Goal: Information Seeking & Learning: Learn about a topic

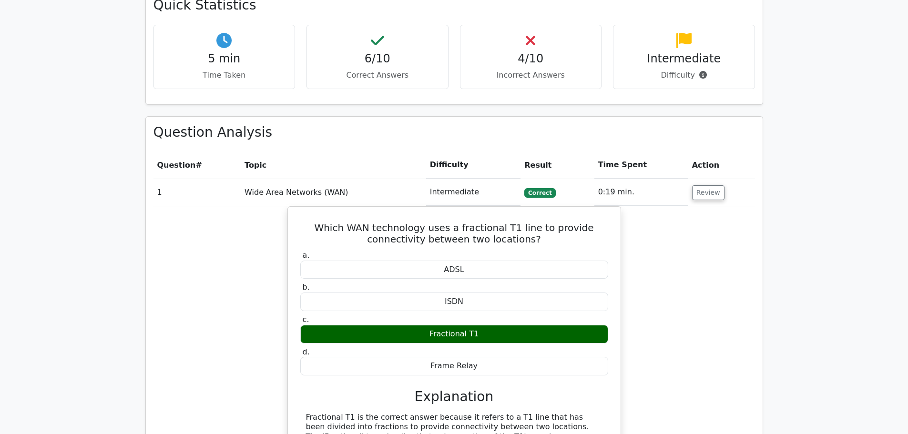
scroll to position [205, 0]
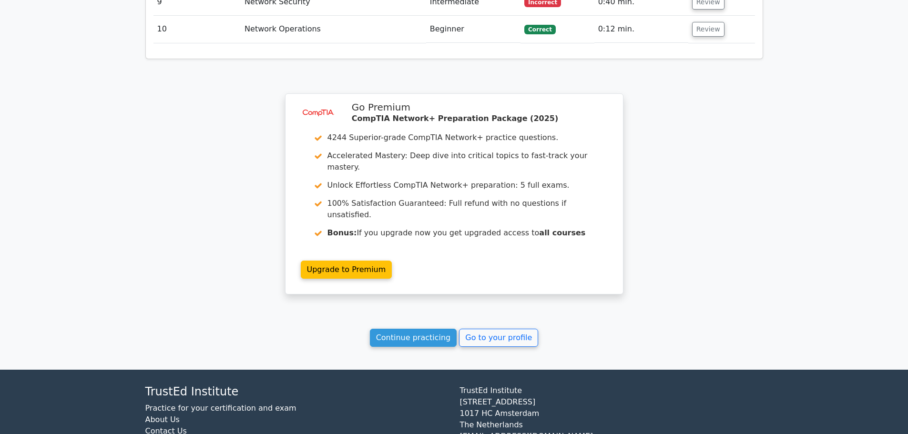
scroll to position [1291, 0]
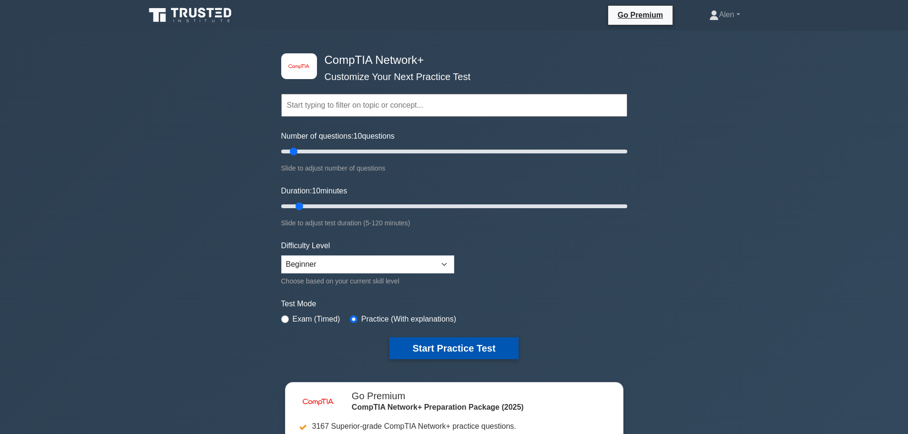
click at [444, 342] on button "Start Practice Test" at bounding box center [453, 348] width 129 height 22
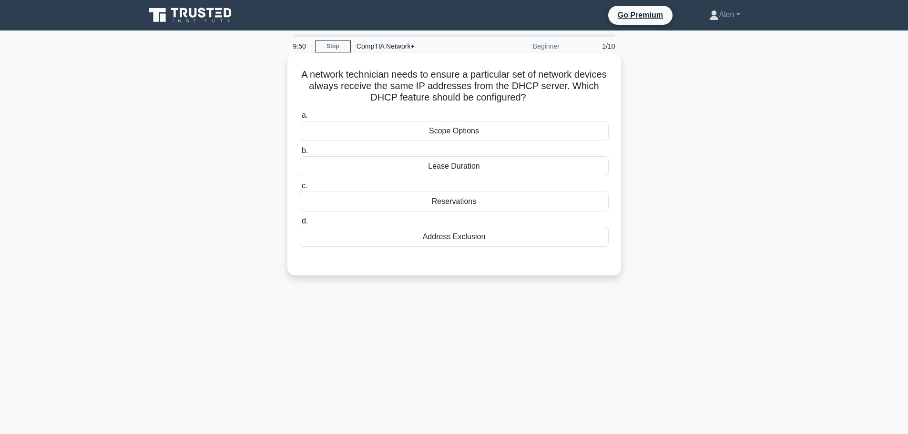
click at [459, 200] on div "Reservations" at bounding box center [454, 202] width 309 height 20
click at [300, 189] on input "c. Reservations" at bounding box center [300, 186] width 0 height 6
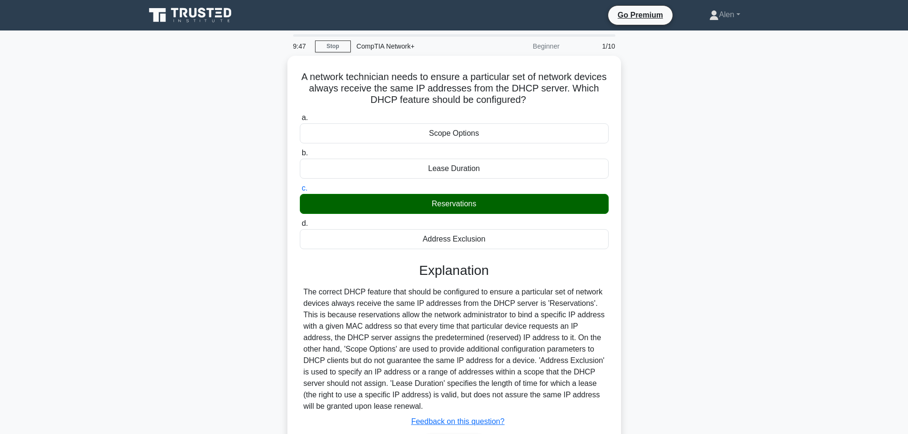
scroll to position [81, 0]
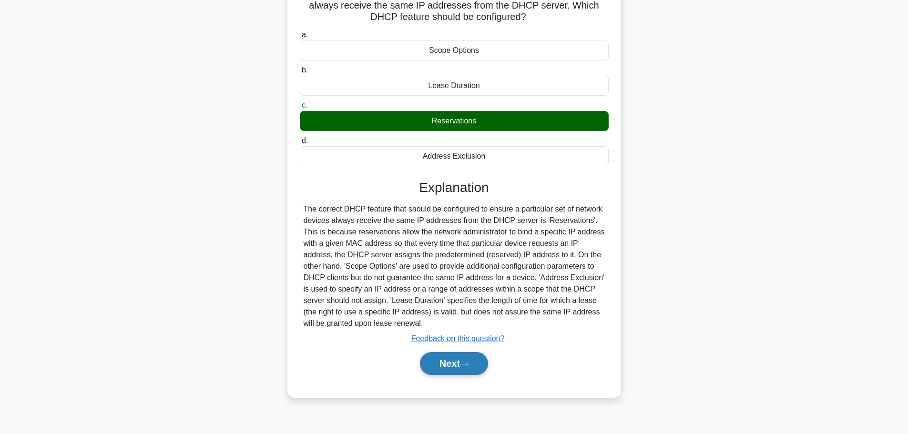
click at [430, 357] on button "Next" at bounding box center [454, 363] width 68 height 23
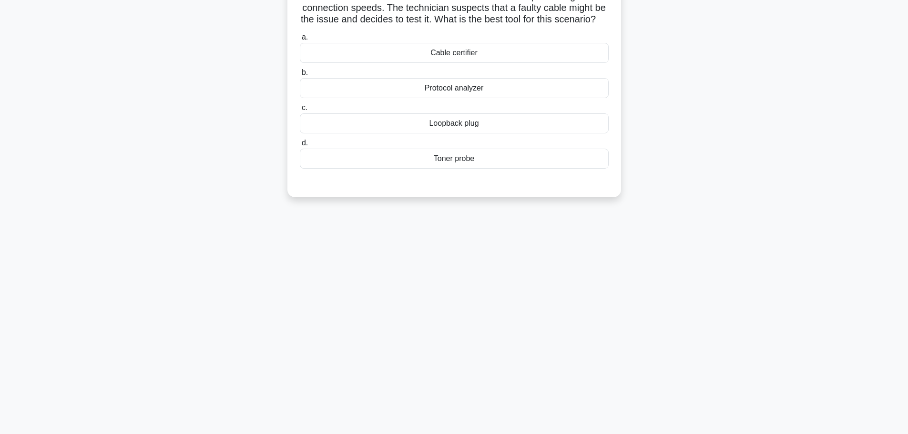
scroll to position [0, 0]
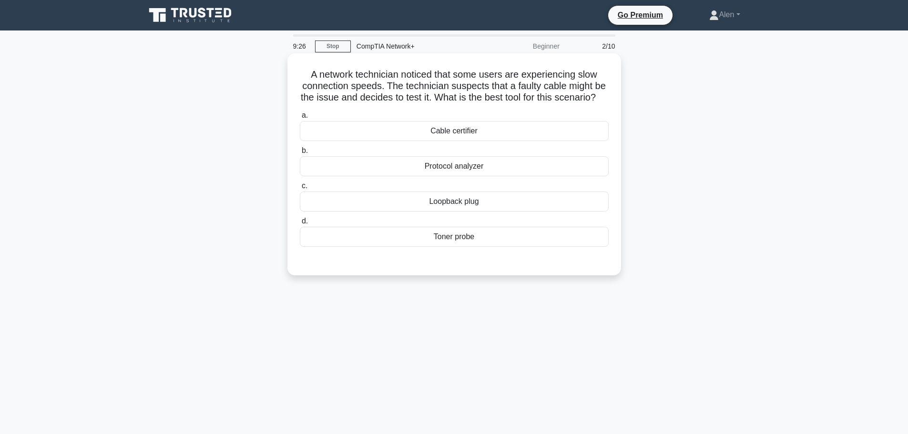
click at [480, 141] on div "Cable certifier" at bounding box center [454, 131] width 309 height 20
click at [300, 119] on input "a. Cable certifier" at bounding box center [300, 115] width 0 height 6
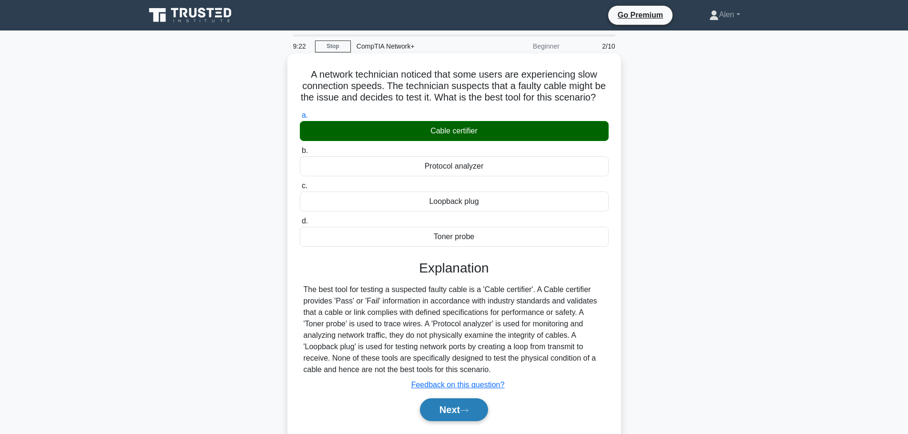
click at [453, 421] on button "Next" at bounding box center [454, 409] width 68 height 23
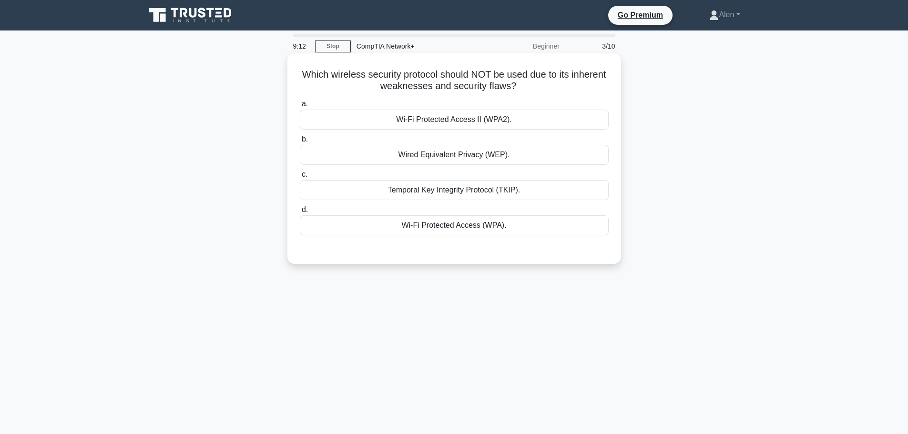
click at [431, 194] on div "Temporal Key Integrity Protocol (TKIP)." at bounding box center [454, 190] width 309 height 20
click at [300, 178] on input "c. Temporal Key Integrity Protocol (TKIP)." at bounding box center [300, 175] width 0 height 6
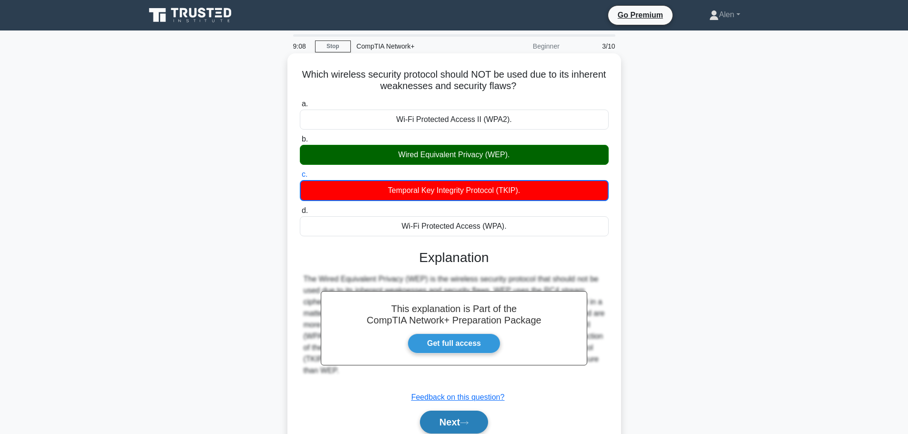
click at [459, 421] on button "Next" at bounding box center [454, 422] width 68 height 23
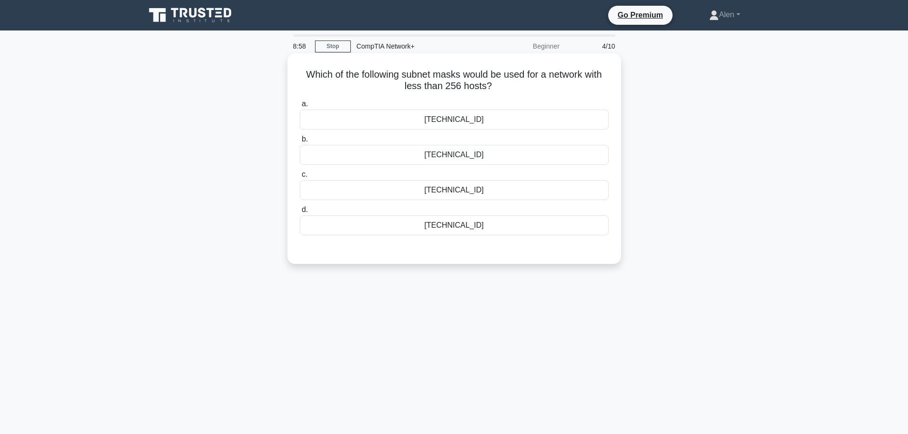
click at [459, 194] on div "255.255.255.0" at bounding box center [454, 190] width 309 height 20
click at [300, 178] on input "c. 255.255.255.0" at bounding box center [300, 175] width 0 height 6
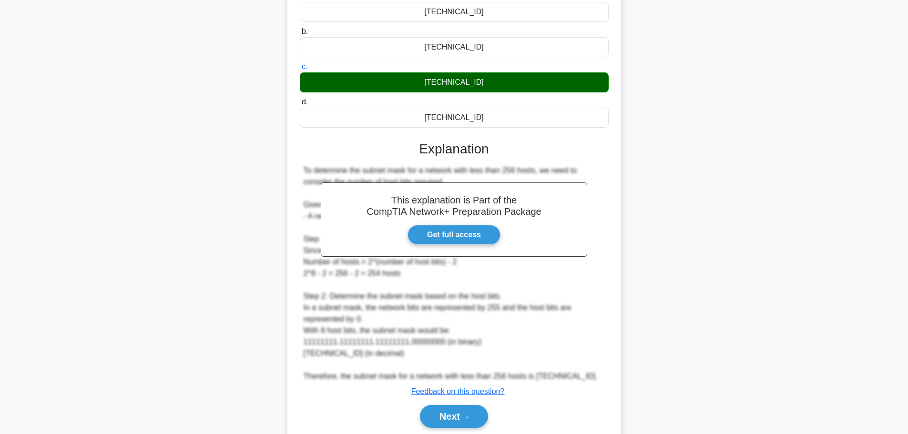
scroll to position [129, 0]
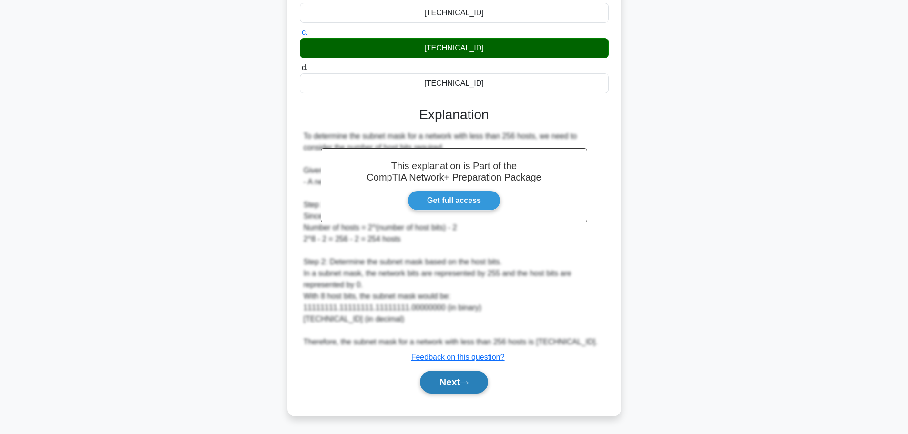
click at [464, 382] on icon at bounding box center [464, 382] width 9 height 5
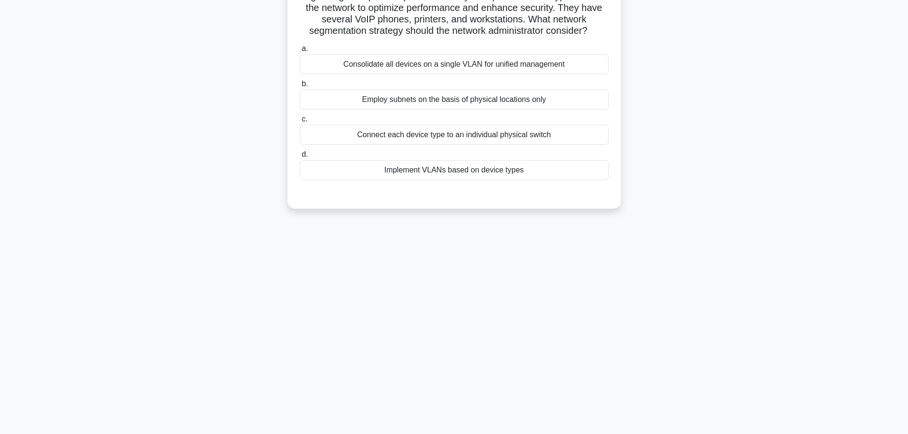
scroll to position [0, 0]
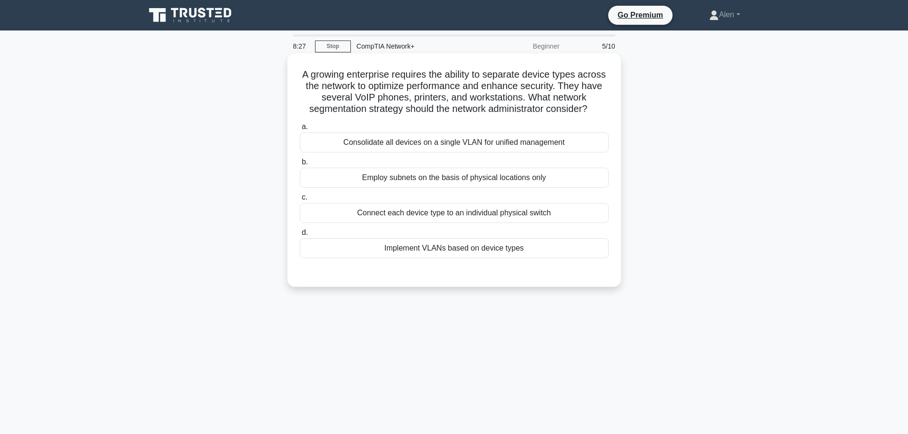
click at [466, 258] on div "Implement VLANs based on device types" at bounding box center [454, 248] width 309 height 20
click at [300, 236] on input "d. Implement VLANs based on device types" at bounding box center [300, 233] width 0 height 6
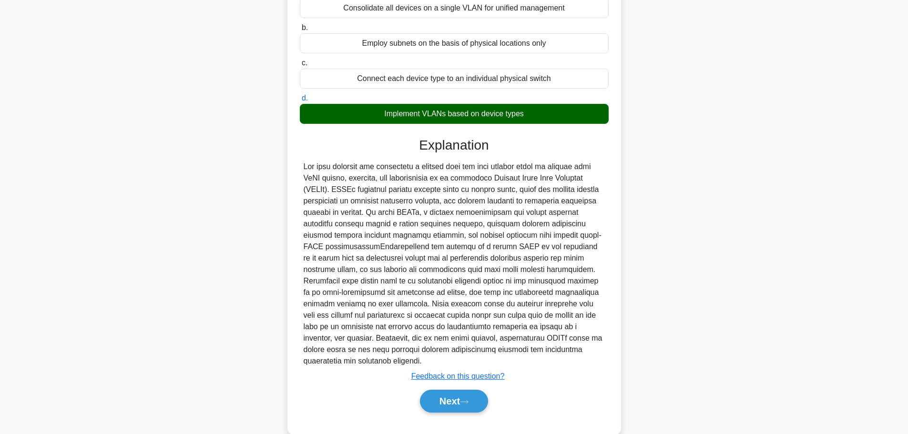
scroll to position [165, 0]
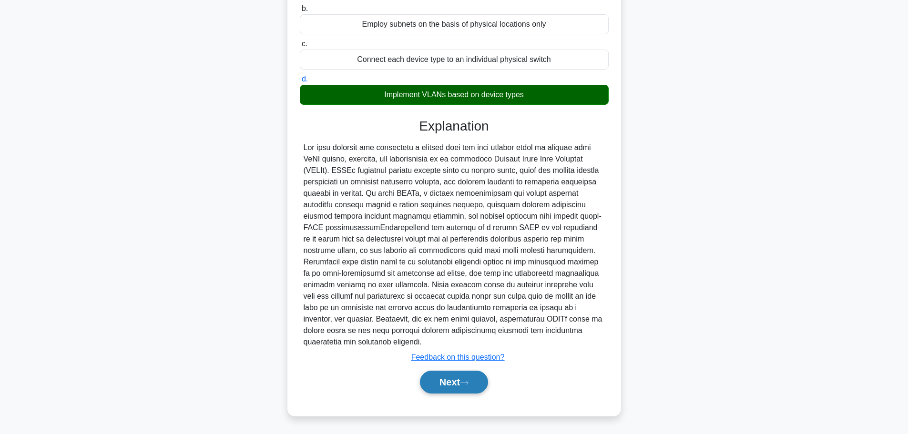
click at [468, 385] on icon at bounding box center [464, 382] width 9 height 5
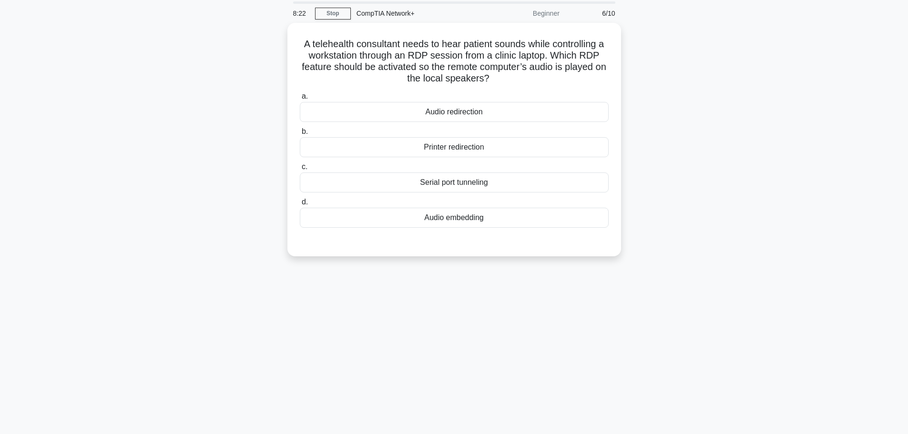
scroll to position [0, 0]
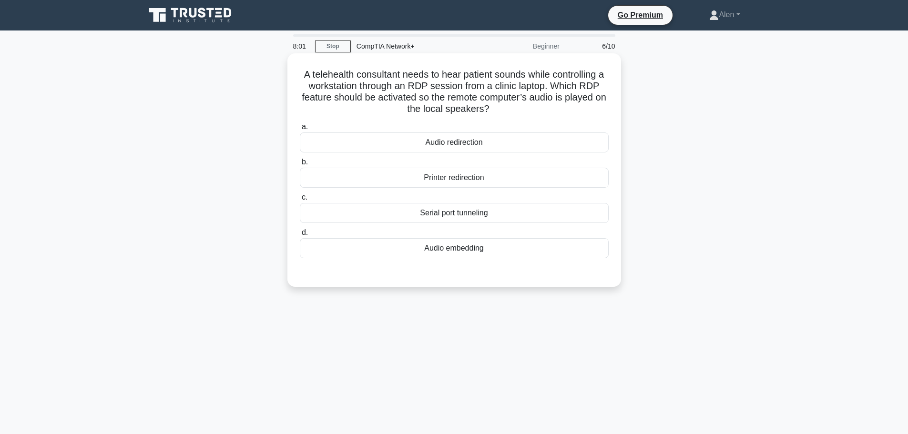
click at [446, 244] on div "Audio embedding" at bounding box center [454, 248] width 309 height 20
click at [300, 236] on input "d. Audio embedding" at bounding box center [300, 233] width 0 height 6
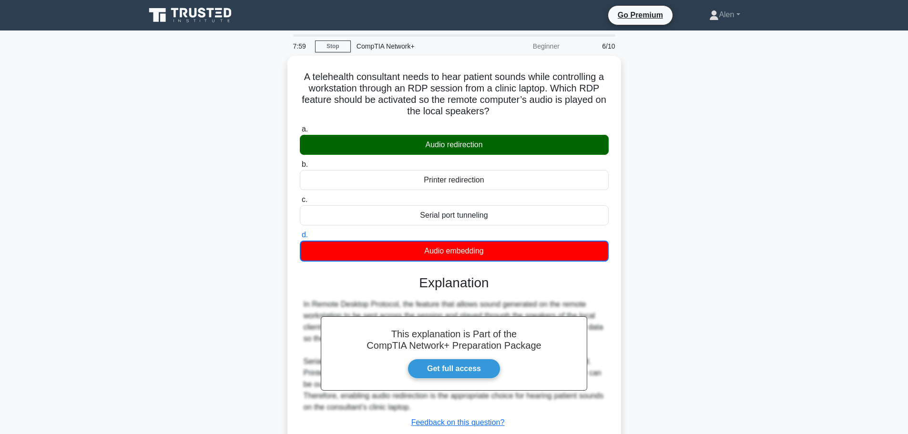
scroll to position [81, 0]
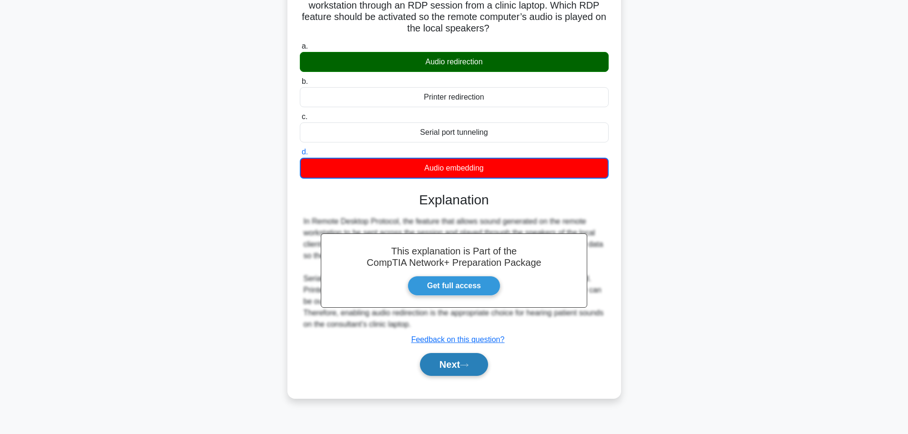
click at [441, 366] on button "Next" at bounding box center [454, 364] width 68 height 23
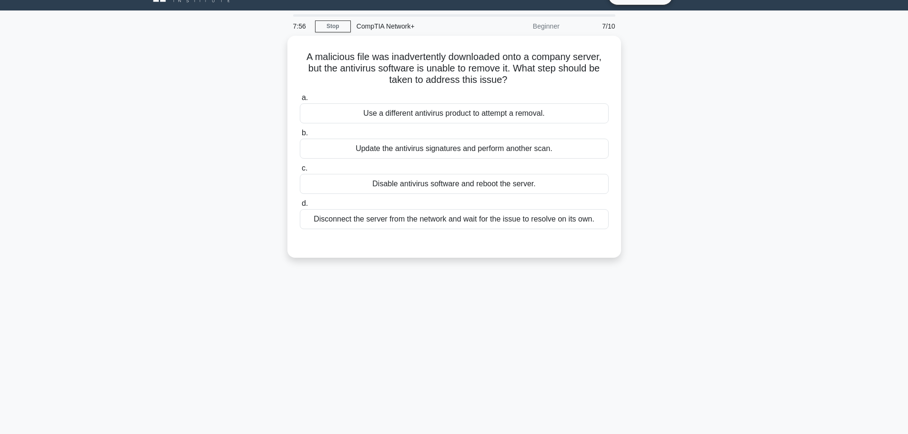
scroll to position [0, 0]
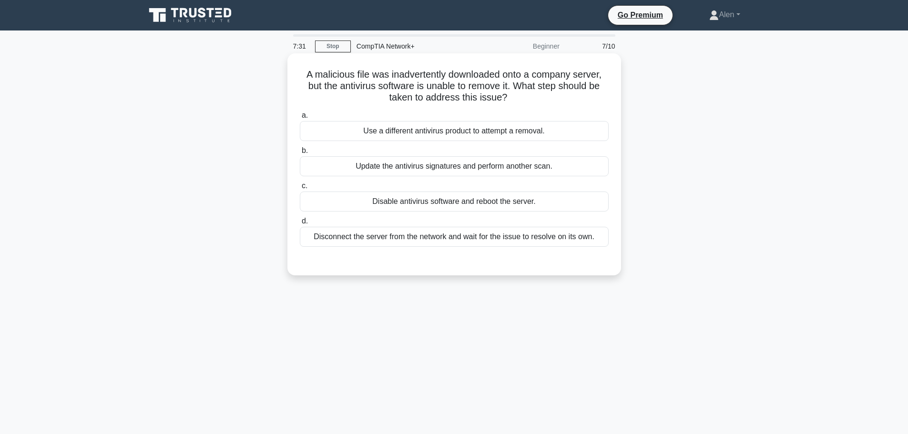
click at [477, 162] on div "Update the antivirus signatures and perform another scan." at bounding box center [454, 166] width 309 height 20
click at [300, 154] on input "b. Update the antivirus signatures and perform another scan." at bounding box center [300, 151] width 0 height 6
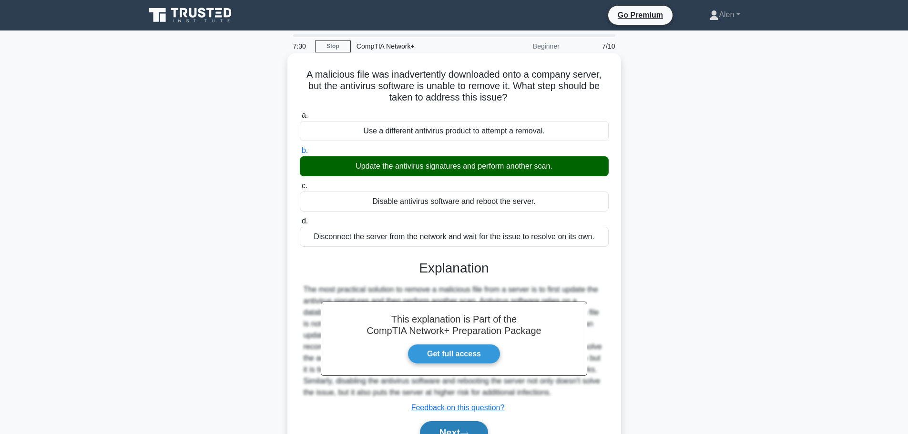
click at [463, 430] on button "Next" at bounding box center [454, 432] width 68 height 23
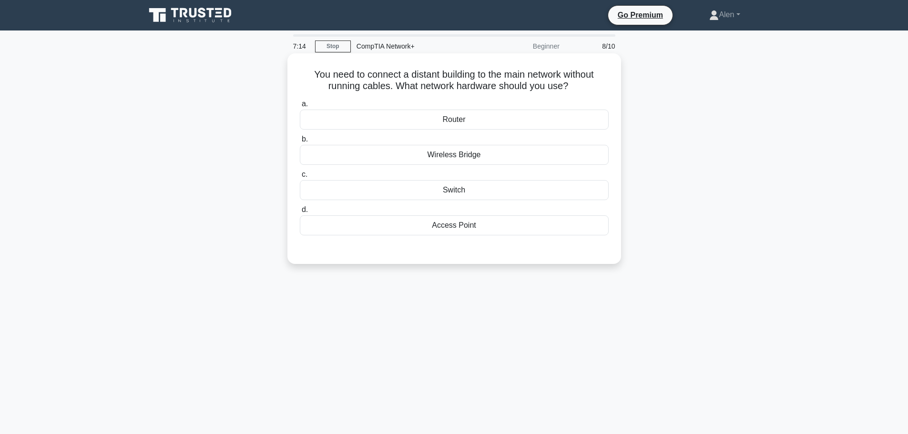
click at [493, 154] on div "Wireless Bridge" at bounding box center [454, 155] width 309 height 20
click at [300, 143] on input "b. Wireless Bridge" at bounding box center [300, 139] width 0 height 6
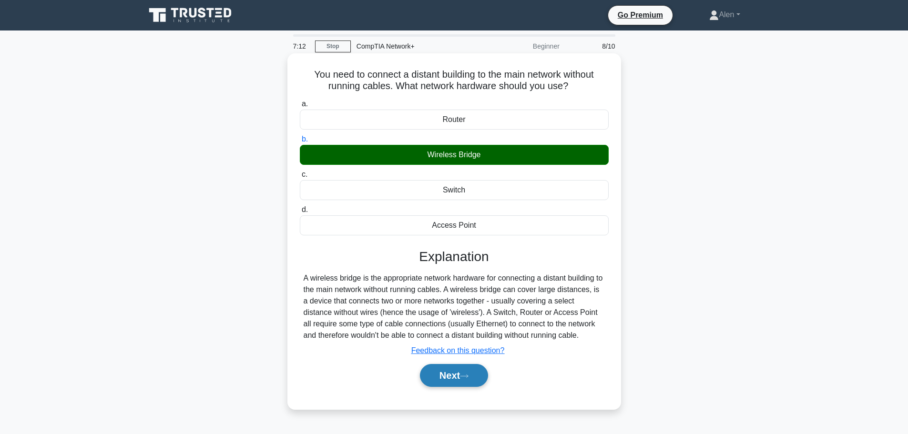
click at [464, 371] on button "Next" at bounding box center [454, 375] width 68 height 23
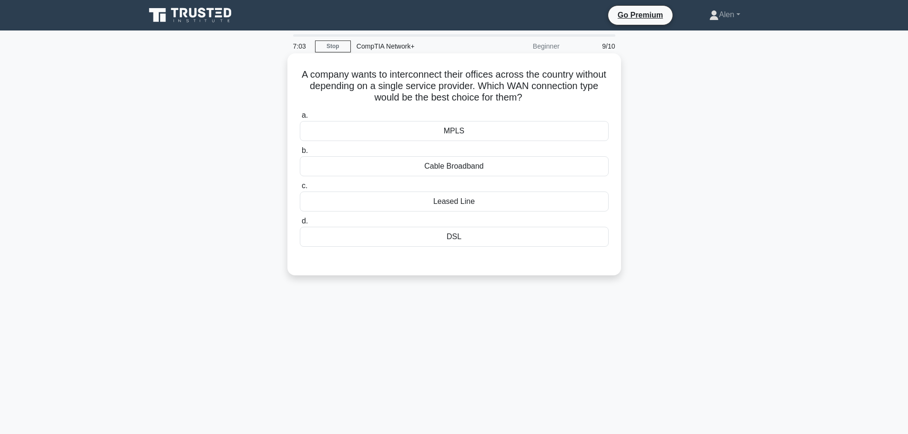
click at [467, 134] on div "MPLS" at bounding box center [454, 131] width 309 height 20
click at [300, 119] on input "a. MPLS" at bounding box center [300, 115] width 0 height 6
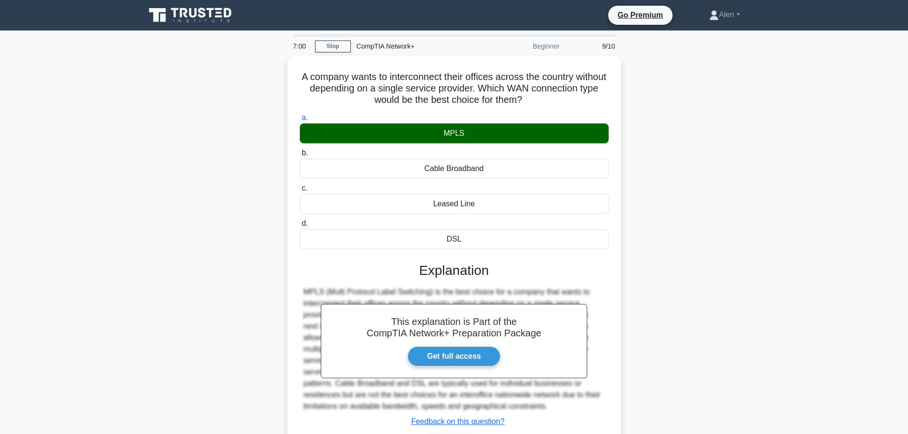
scroll to position [81, 0]
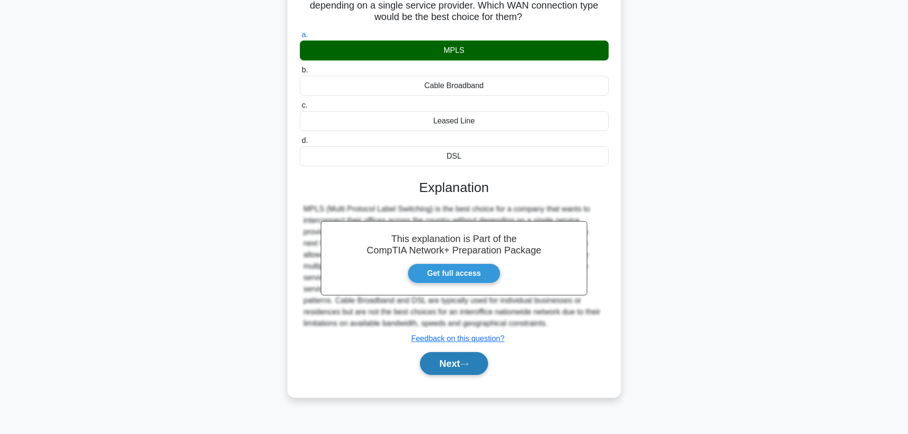
click at [433, 365] on button "Next" at bounding box center [454, 363] width 68 height 23
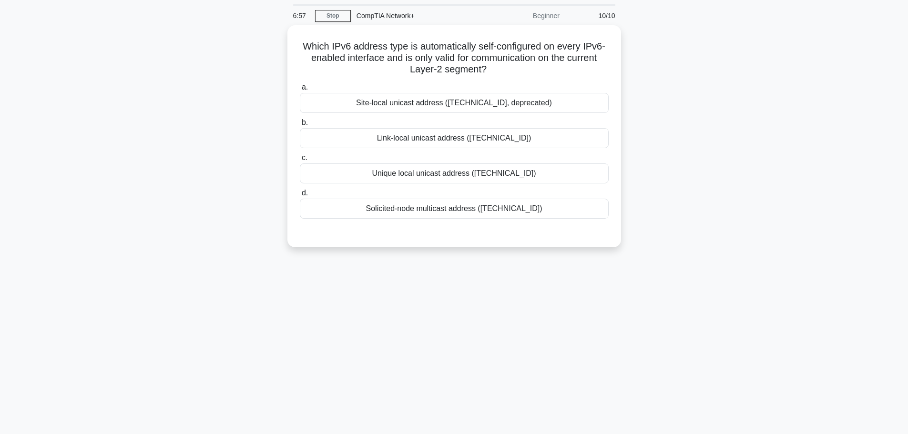
scroll to position [0, 0]
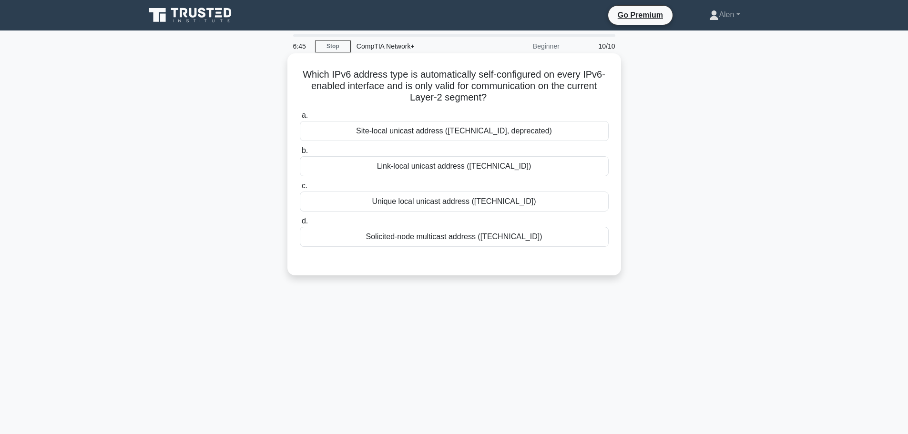
click at [443, 198] on div "Unique local unicast address (fc00::/7)" at bounding box center [454, 202] width 309 height 20
click at [300, 189] on input "c. Unique local unicast address (fc00::/7)" at bounding box center [300, 186] width 0 height 6
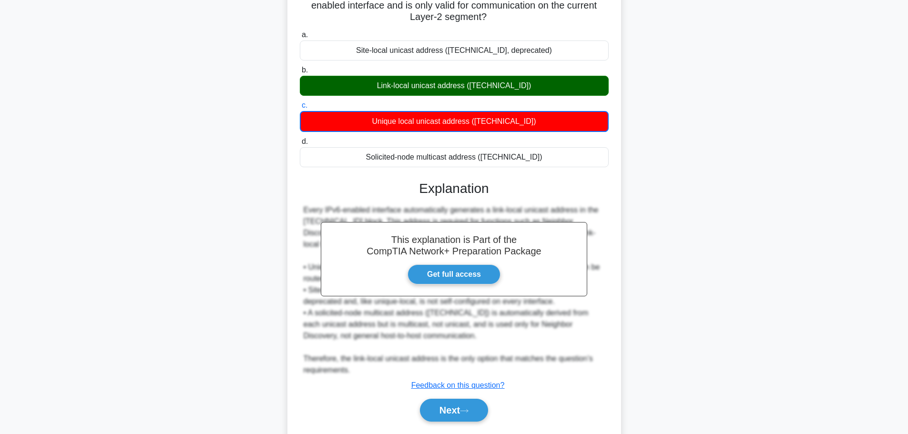
scroll to position [98, 0]
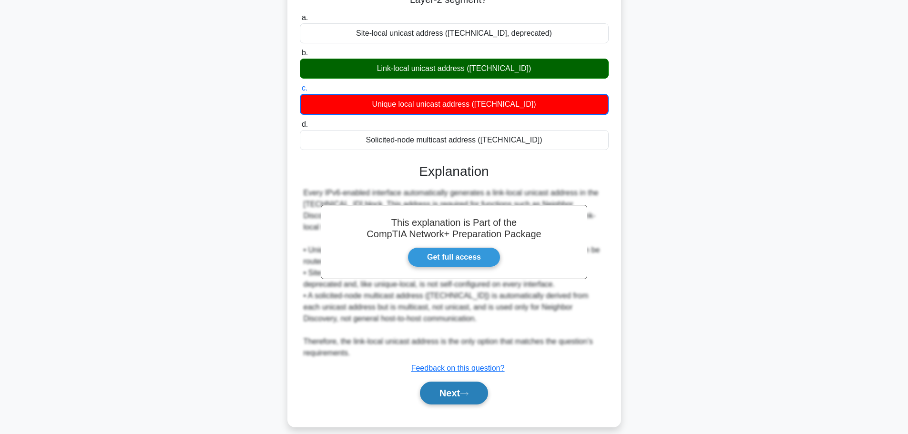
click at [441, 382] on button "Next" at bounding box center [454, 393] width 68 height 23
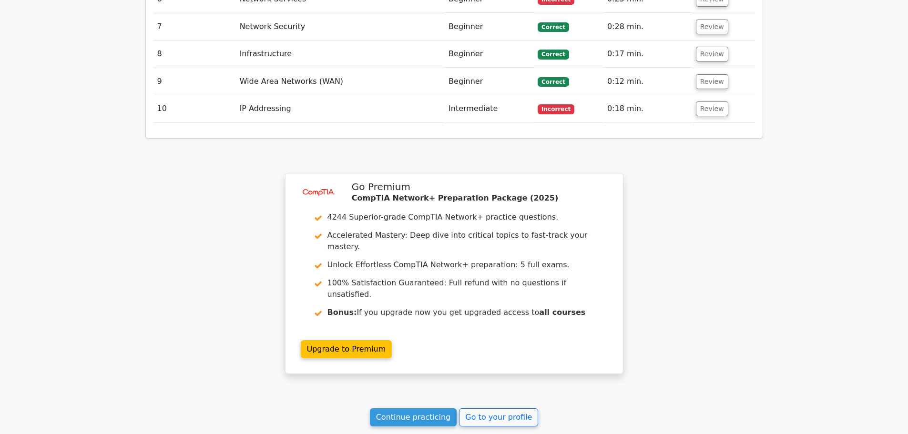
scroll to position [1412, 0]
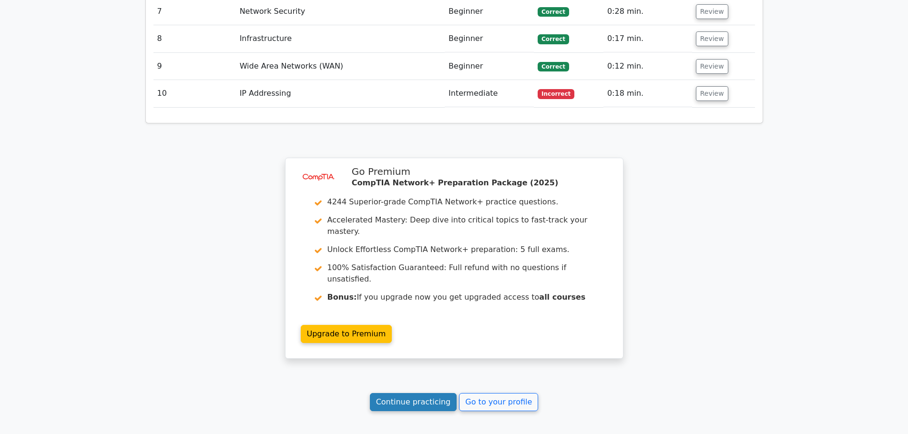
click at [429, 393] on link "Continue practicing" at bounding box center [413, 402] width 87 height 18
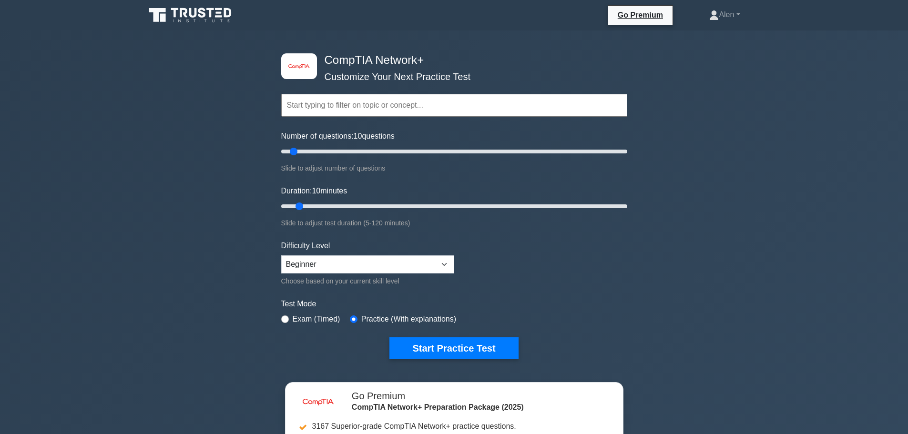
scroll to position [295, 0]
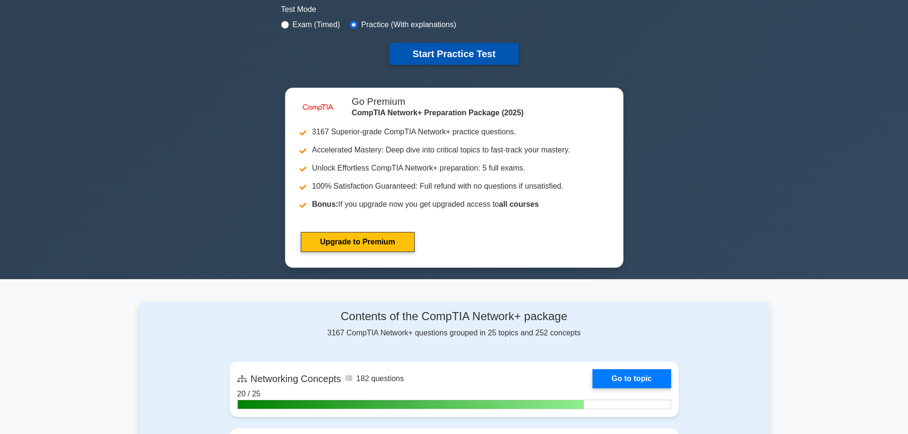
click at [443, 54] on button "Start Practice Test" at bounding box center [453, 54] width 129 height 22
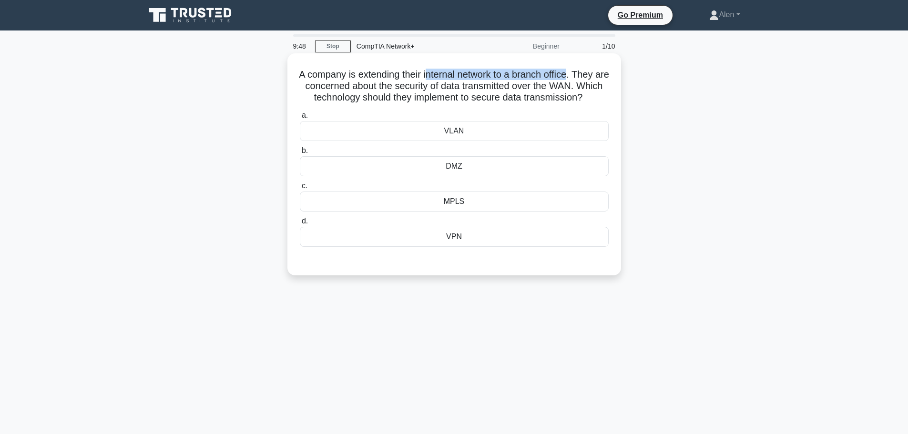
drag, startPoint x: 457, startPoint y: 74, endPoint x: 582, endPoint y: 75, distance: 124.4
click at [582, 75] on h5 "A company is extending their internal network to a branch office. They are conc…" at bounding box center [454, 86] width 311 height 35
click at [362, 87] on h5 "A company is extending their internal network to a branch office. They are conc…" at bounding box center [454, 86] width 311 height 35
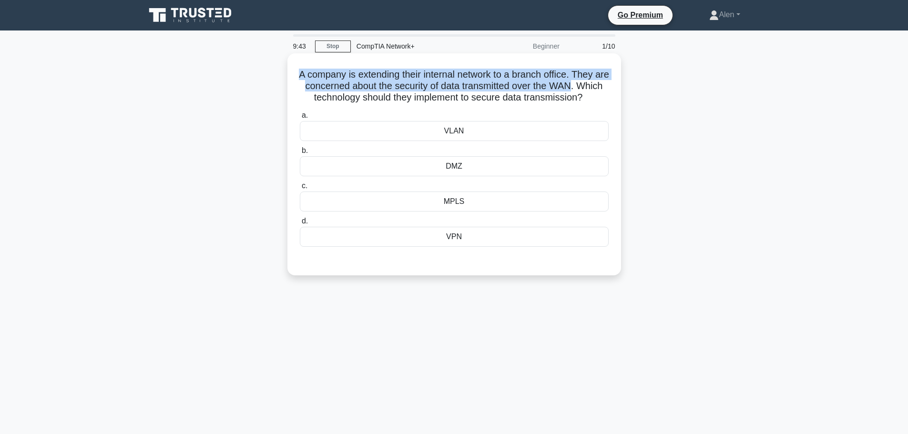
drag, startPoint x: 300, startPoint y: 74, endPoint x: 596, endPoint y: 82, distance: 296.1
click at [596, 82] on h5 "A company is extending their internal network to a branch office. They are conc…" at bounding box center [454, 86] width 311 height 35
click at [563, 80] on h5 "A company is extending their internal network to a branch office. They are conc…" at bounding box center [454, 86] width 311 height 35
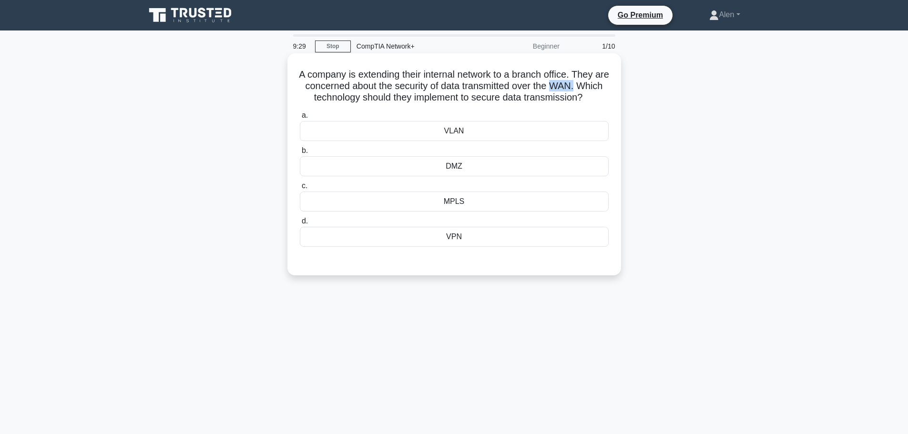
drag, startPoint x: 578, startPoint y: 84, endPoint x: 612, endPoint y: 88, distance: 34.6
click at [612, 88] on div "A company is extending their internal network to a branch office. They are conc…" at bounding box center [454, 164] width 326 height 214
drag, startPoint x: 419, startPoint y: 95, endPoint x: 609, endPoint y: 100, distance: 189.8
click at [609, 100] on h5 "A company is extending their internal network to a branch office. They are conc…" at bounding box center [454, 86] width 311 height 35
click at [549, 104] on h5 "A company is extending their internal network to a branch office. They are conc…" at bounding box center [454, 86] width 311 height 35
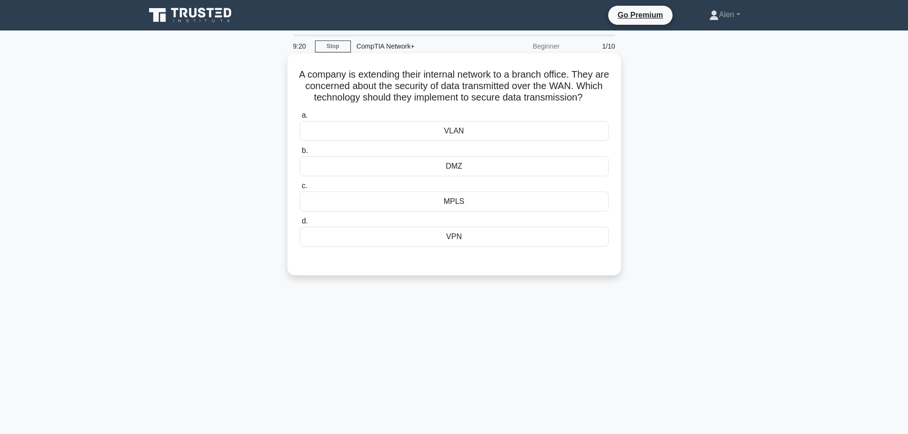
click at [475, 245] on div "VPN" at bounding box center [454, 237] width 309 height 20
click at [300, 224] on input "d. VPN" at bounding box center [300, 221] width 0 height 6
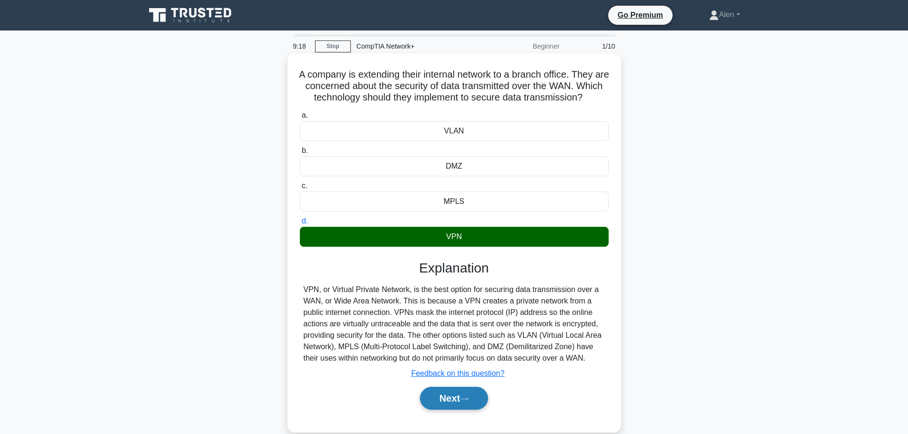
click at [463, 405] on button "Next" at bounding box center [454, 398] width 68 height 23
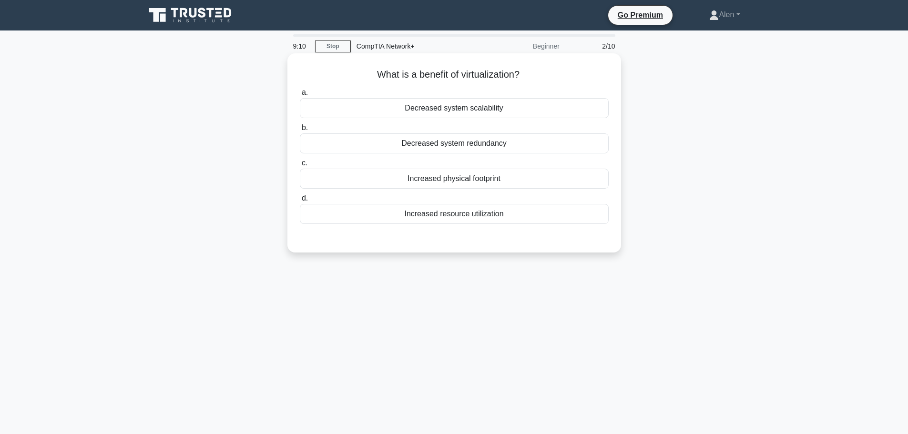
click at [458, 211] on div "Increased resource utilization" at bounding box center [454, 214] width 309 height 20
click at [300, 202] on input "d. Increased resource utilization" at bounding box center [300, 198] width 0 height 6
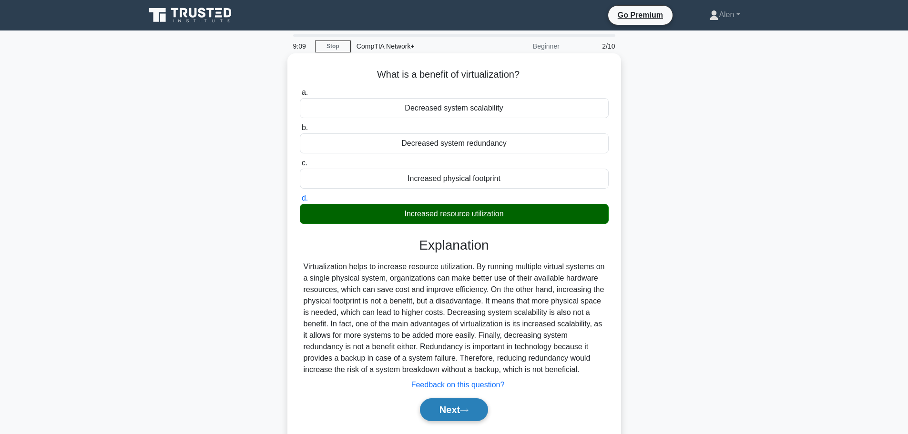
click at [462, 409] on button "Next" at bounding box center [454, 409] width 68 height 23
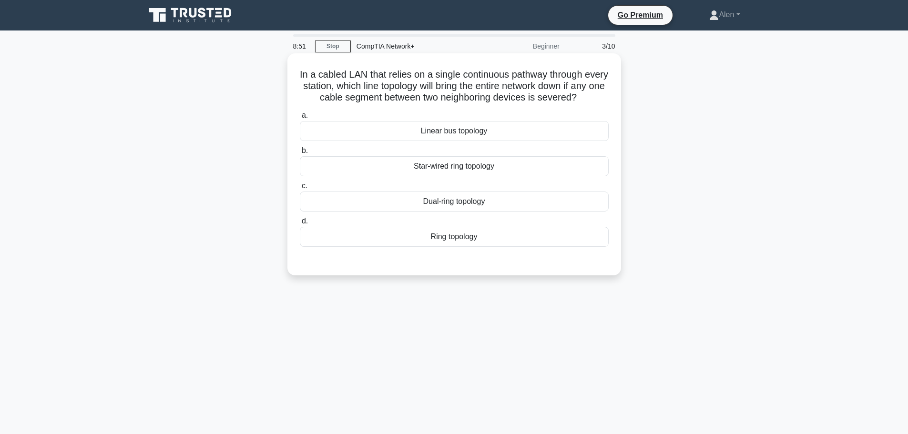
click at [449, 141] on div "Linear bus topology" at bounding box center [454, 131] width 309 height 20
click at [300, 119] on input "a. Linear bus topology" at bounding box center [300, 115] width 0 height 6
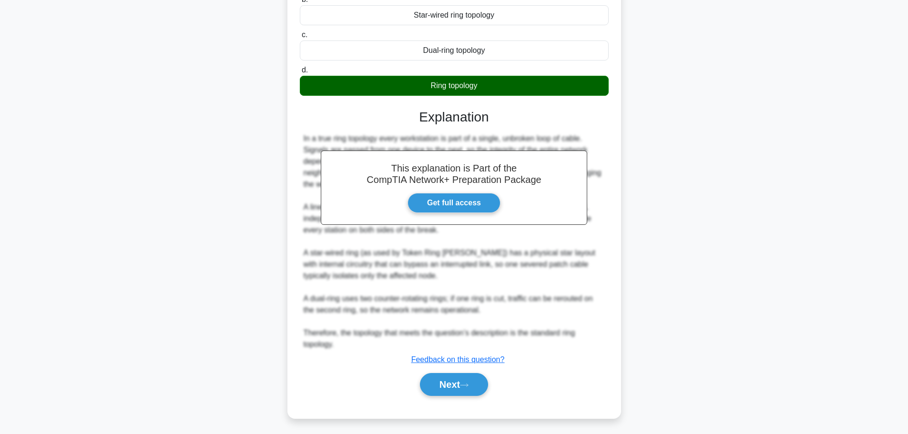
scroll to position [166, 0]
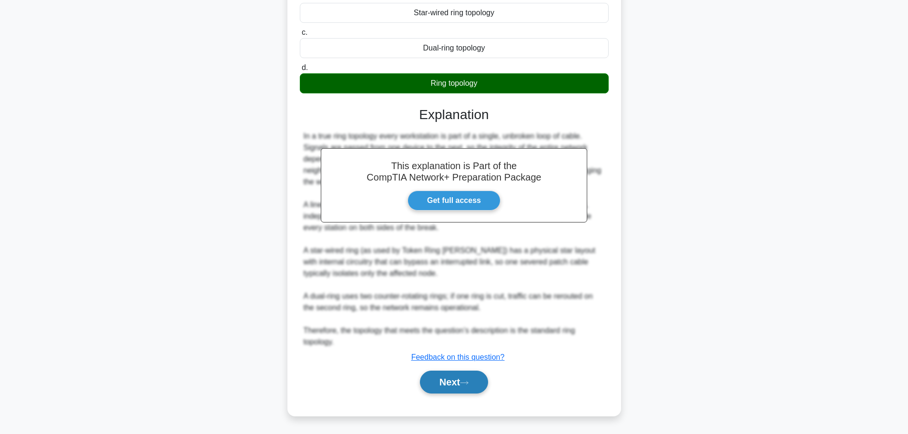
click at [448, 375] on button "Next" at bounding box center [454, 382] width 68 height 23
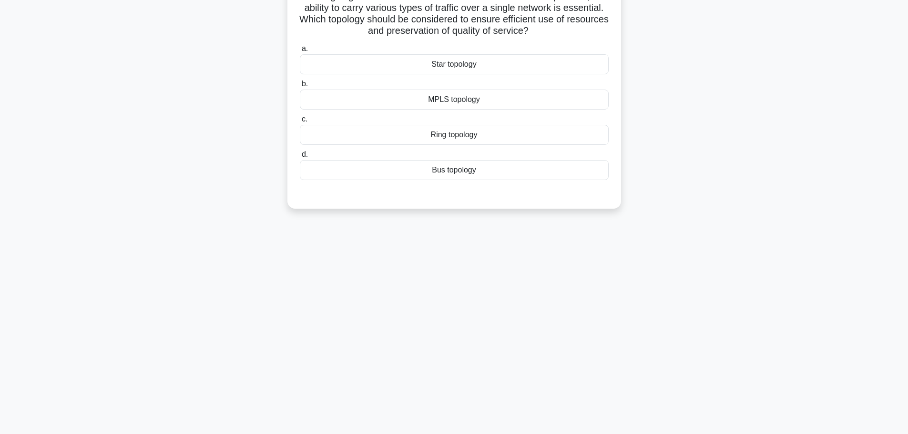
scroll to position [0, 0]
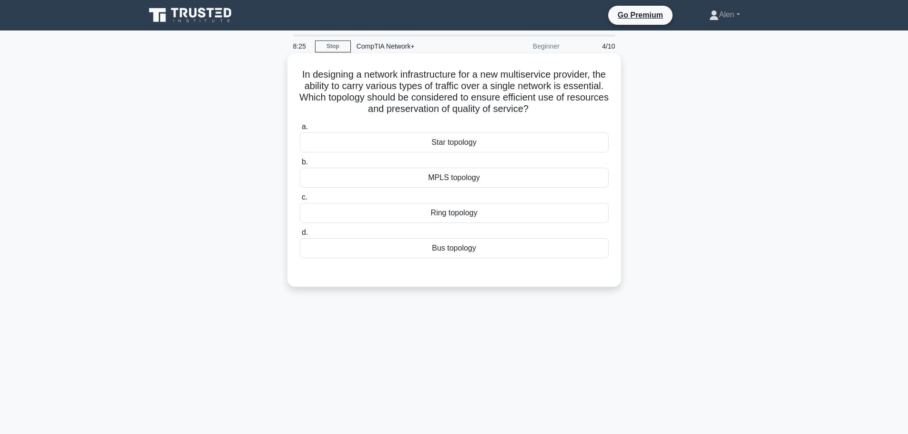
click at [467, 150] on div "Star topology" at bounding box center [454, 143] width 309 height 20
click at [300, 130] on input "a. Star topology" at bounding box center [300, 127] width 0 height 6
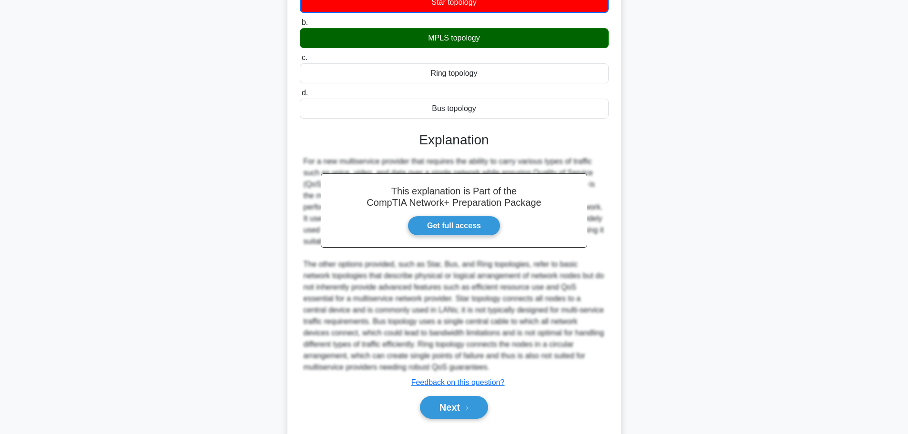
scroll to position [145, 0]
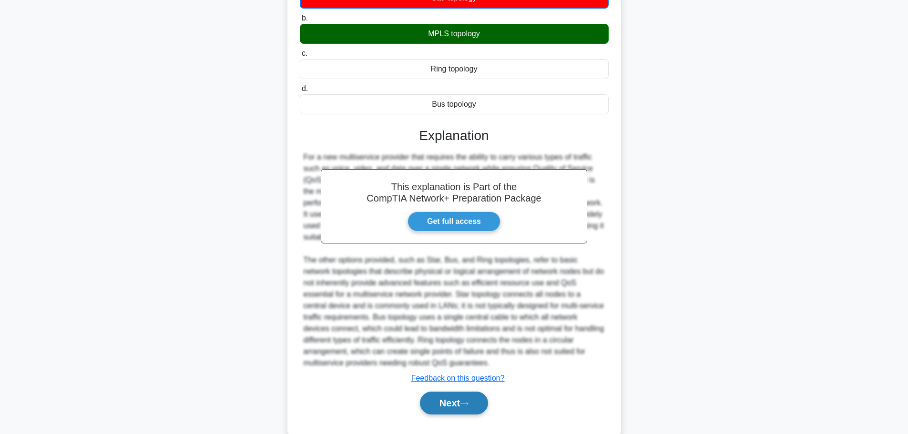
click at [449, 394] on button "Next" at bounding box center [454, 403] width 68 height 23
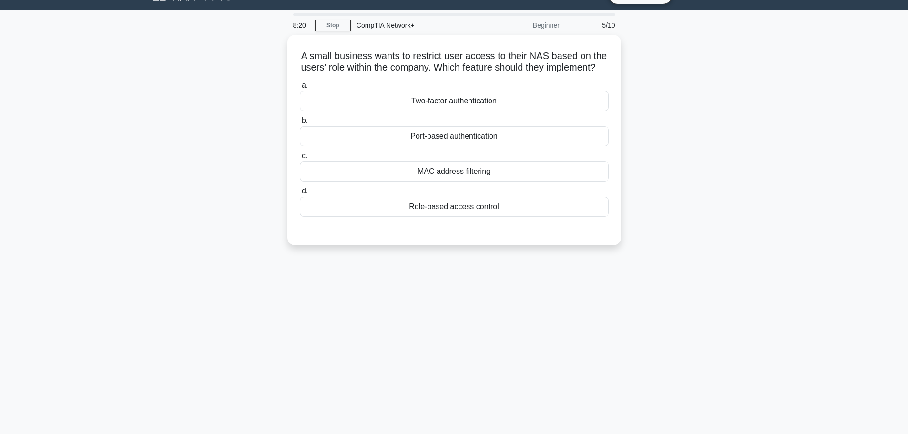
scroll to position [0, 0]
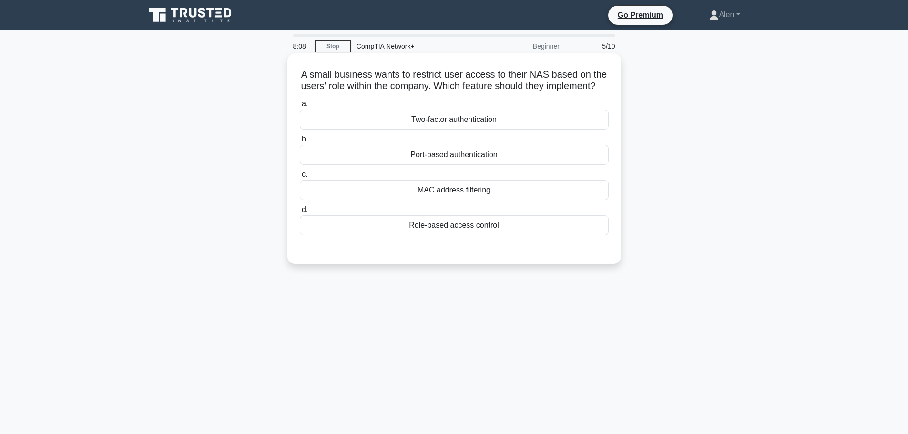
click at [468, 235] on div "Role-based access control" at bounding box center [454, 225] width 309 height 20
click at [300, 213] on input "d. Role-based access control" at bounding box center [300, 210] width 0 height 6
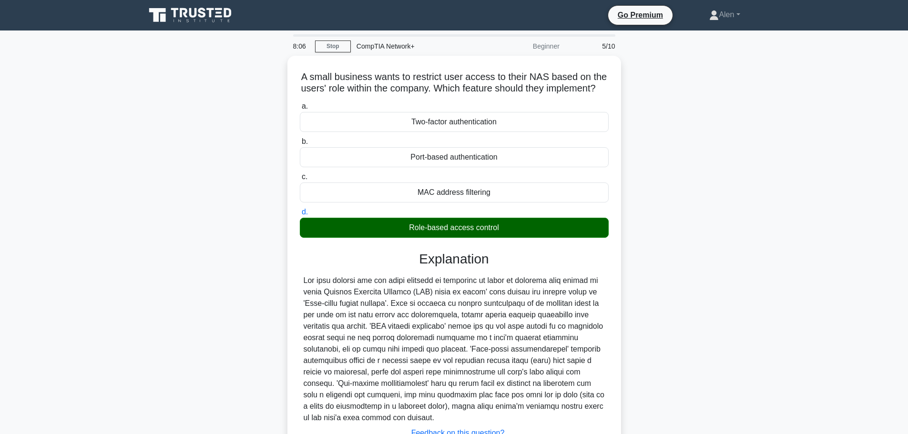
scroll to position [85, 0]
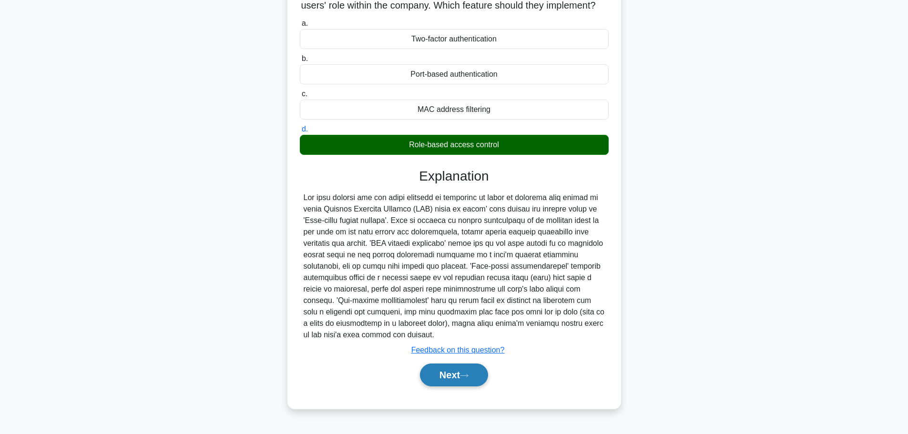
click at [469, 378] on icon at bounding box center [464, 375] width 9 height 5
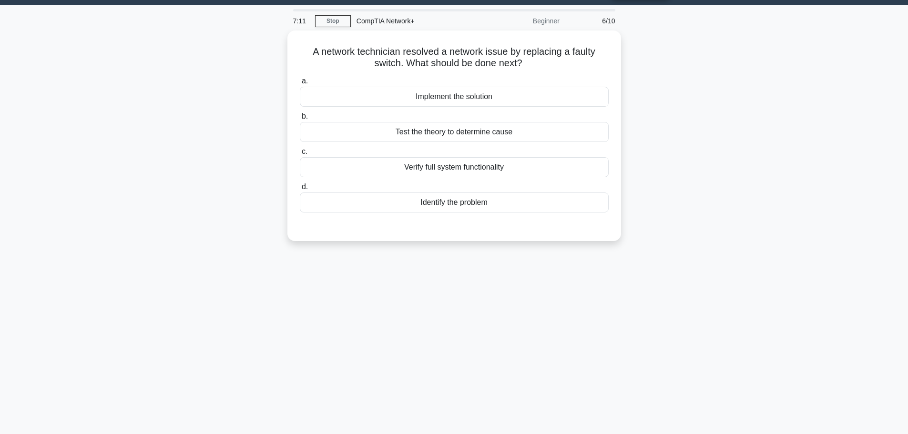
scroll to position [12, 0]
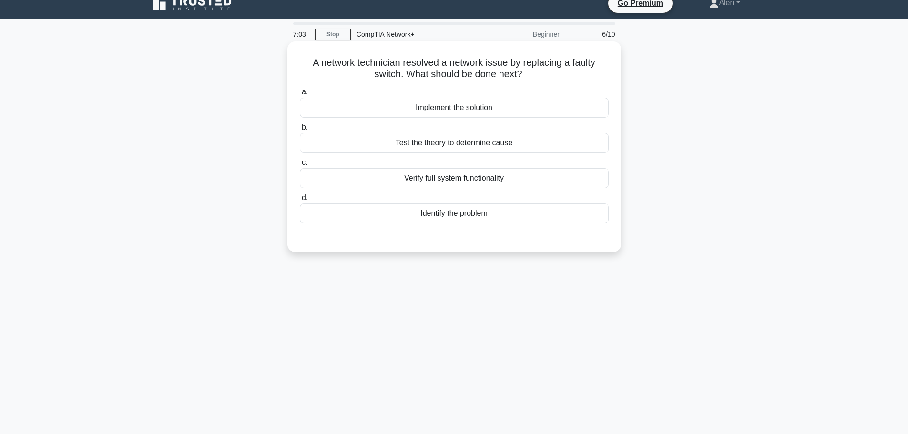
click at [436, 174] on div "Verify full system functionality" at bounding box center [454, 178] width 309 height 20
click at [300, 166] on input "c. Verify full system functionality" at bounding box center [300, 163] width 0 height 6
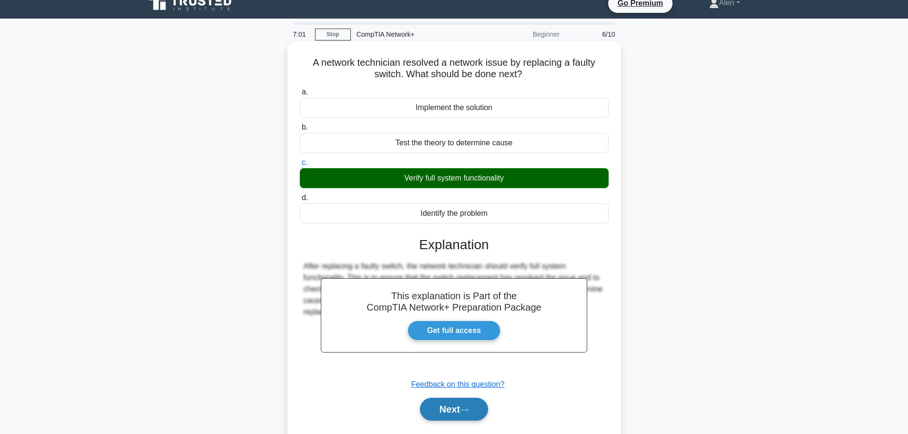
click at [452, 405] on button "Next" at bounding box center [454, 409] width 68 height 23
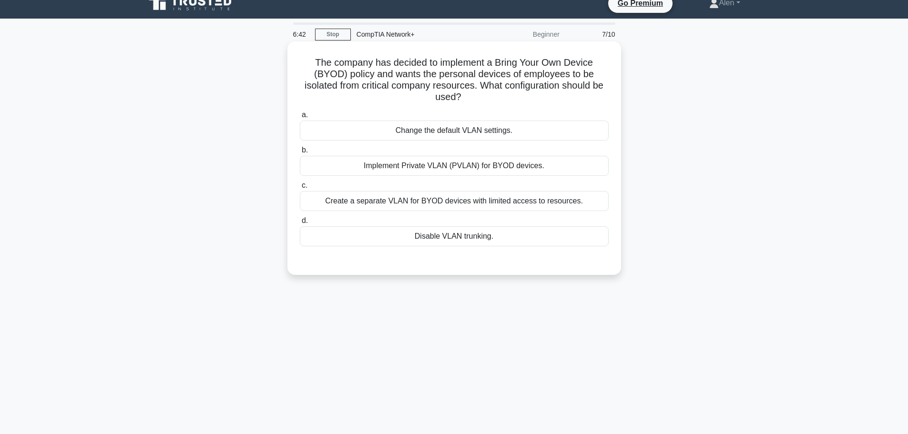
click at [459, 204] on div "Create a separate VLAN for BYOD devices with limited access to resources." at bounding box center [454, 201] width 309 height 20
click at [300, 189] on input "c. Create a separate VLAN for BYOD devices with limited access to resources." at bounding box center [300, 186] width 0 height 6
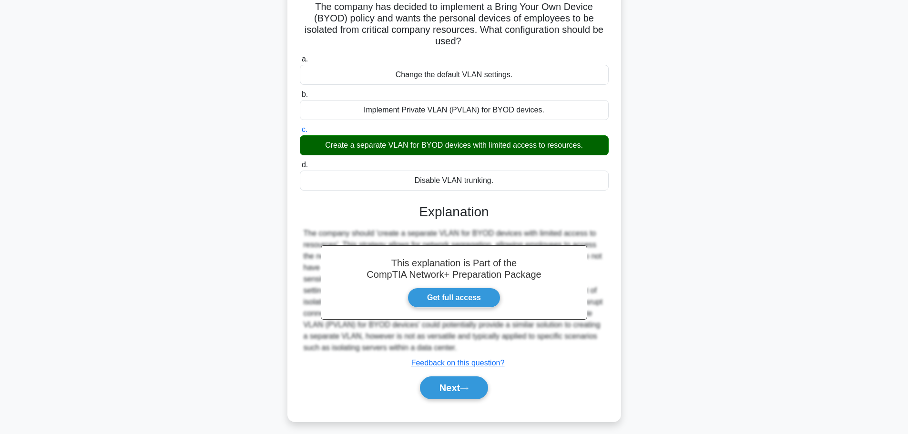
scroll to position [71, 0]
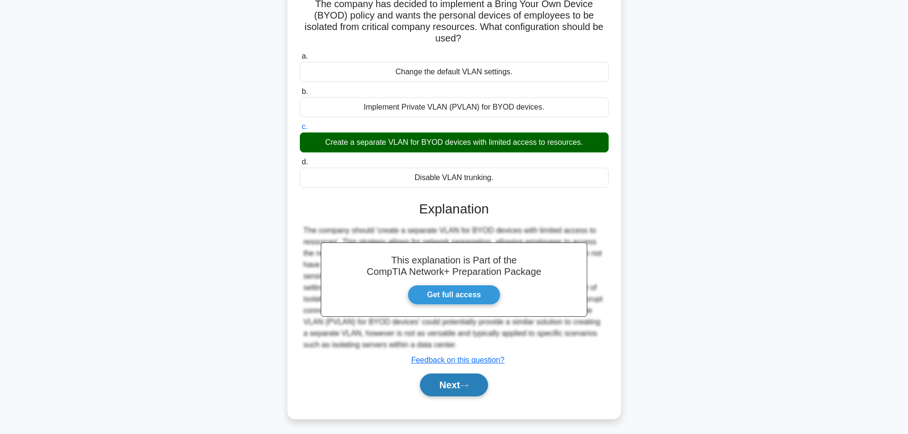
click at [455, 386] on button "Next" at bounding box center [454, 385] width 68 height 23
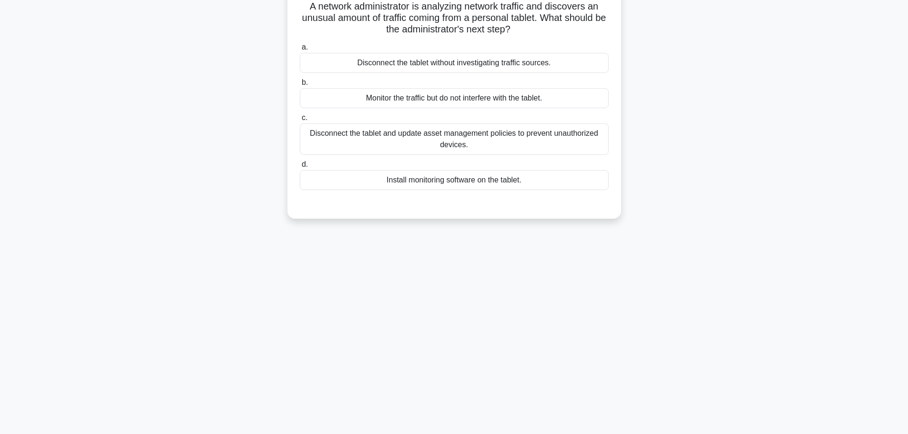
scroll to position [0, 0]
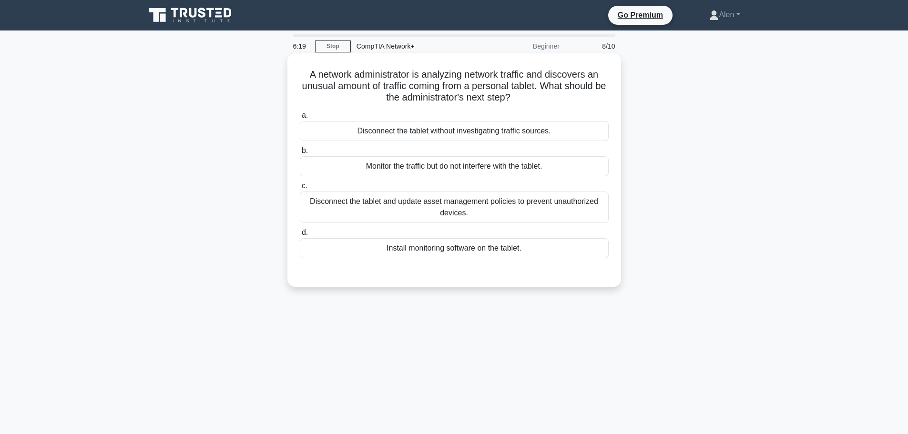
click at [475, 214] on div "Disconnect the tablet and update asset management policies to prevent unauthori…" at bounding box center [454, 207] width 309 height 31
click at [300, 189] on input "c. Disconnect the tablet and update asset management policies to prevent unauth…" at bounding box center [300, 186] width 0 height 6
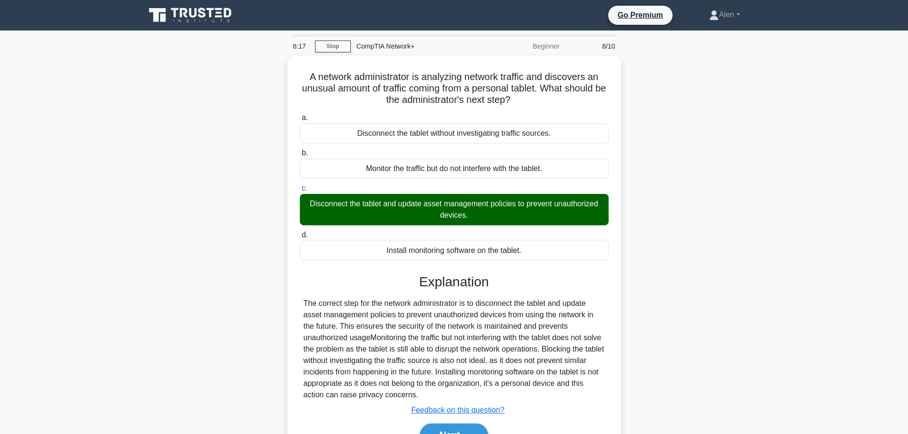
scroll to position [64, 0]
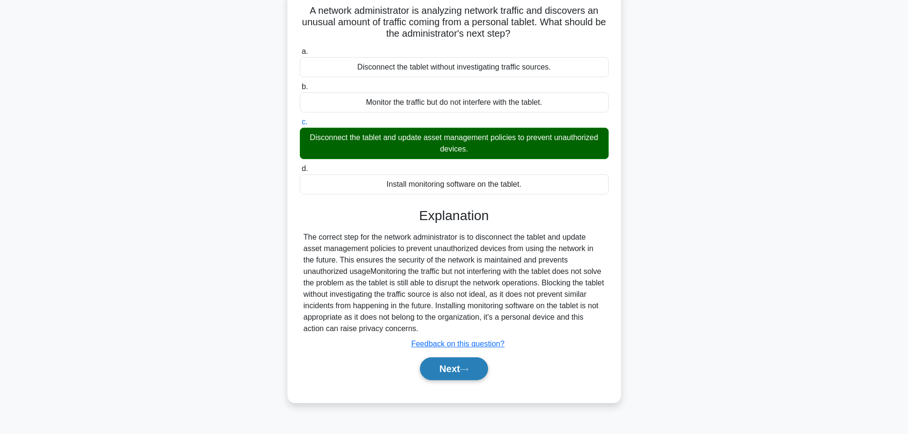
click at [479, 374] on button "Next" at bounding box center [454, 368] width 68 height 23
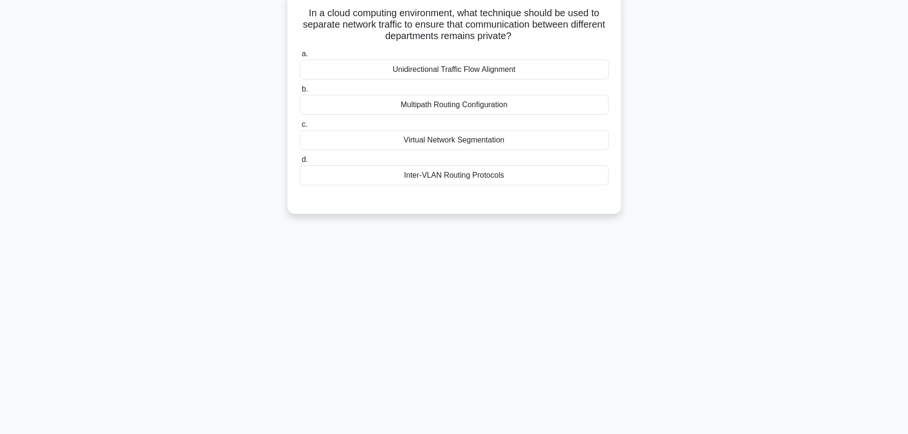
scroll to position [0, 0]
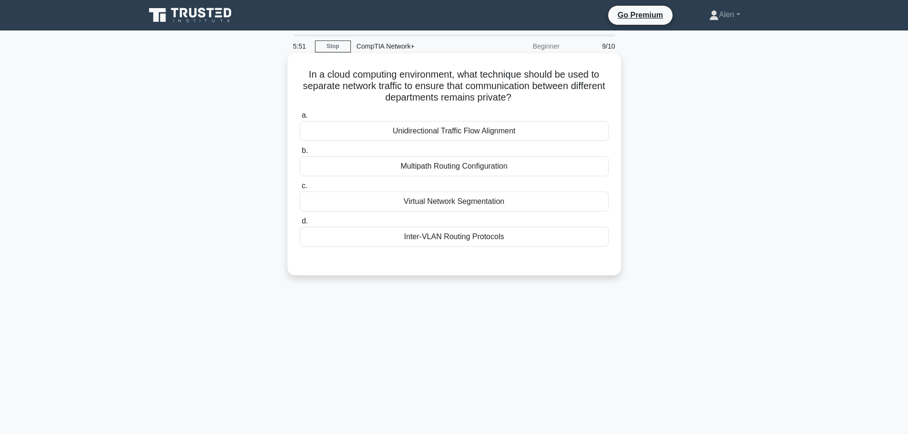
click at [444, 203] on div "Virtual Network Segmentation" at bounding box center [454, 202] width 309 height 20
click at [300, 189] on input "c. Virtual Network Segmentation" at bounding box center [300, 186] width 0 height 6
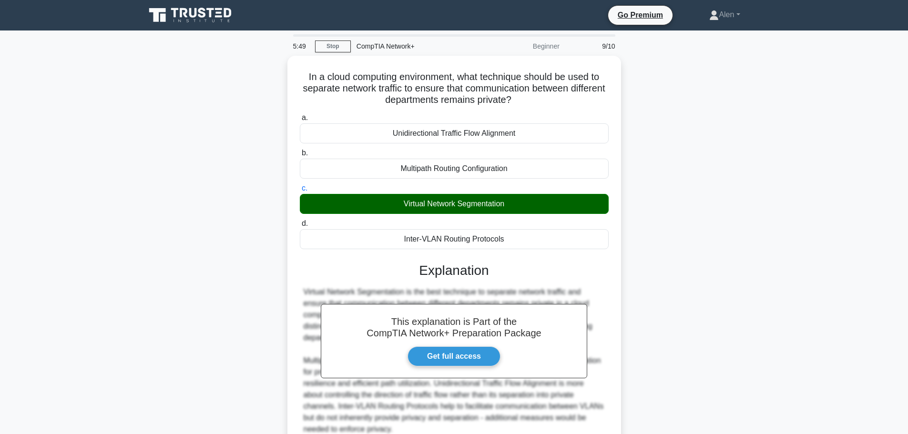
scroll to position [85, 0]
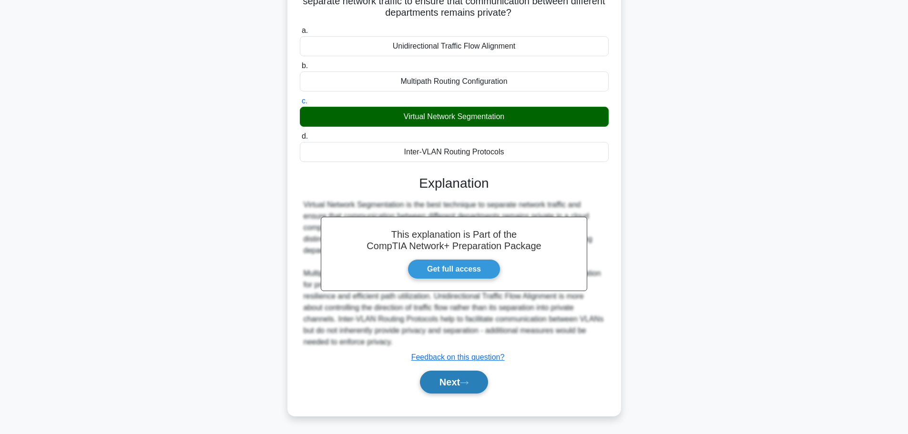
click at [468, 384] on icon at bounding box center [464, 382] width 9 height 5
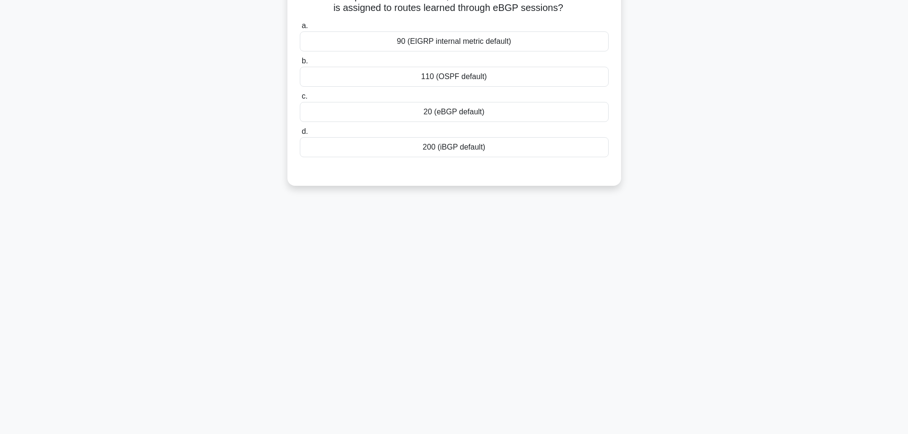
scroll to position [0, 0]
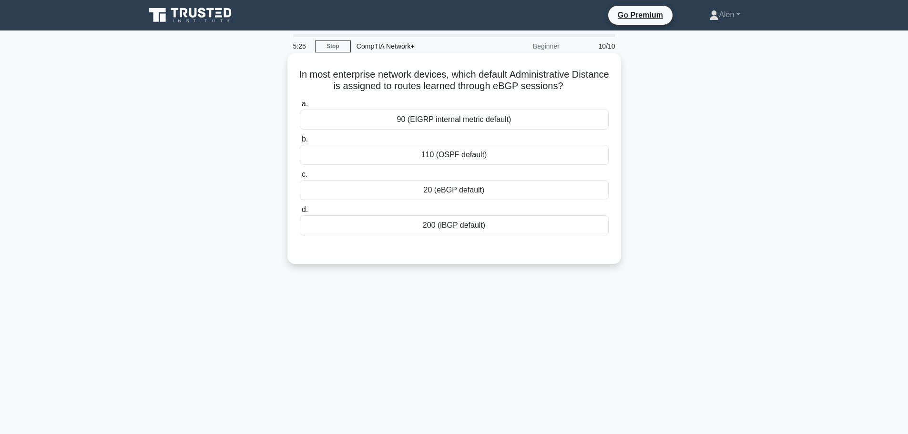
drag, startPoint x: 364, startPoint y: 83, endPoint x: 594, endPoint y: 87, distance: 230.2
click at [594, 87] on h5 "In most enterprise network devices, which default Administrative Distance is as…" at bounding box center [454, 81] width 311 height 24
click at [503, 87] on h5 "In most enterprise network devices, which default Administrative Distance is as…" at bounding box center [454, 81] width 311 height 24
drag, startPoint x: 515, startPoint y: 87, endPoint x: 578, endPoint y: 87, distance: 62.4
click at [578, 87] on h5 "In most enterprise network devices, which default Administrative Distance is as…" at bounding box center [454, 81] width 311 height 24
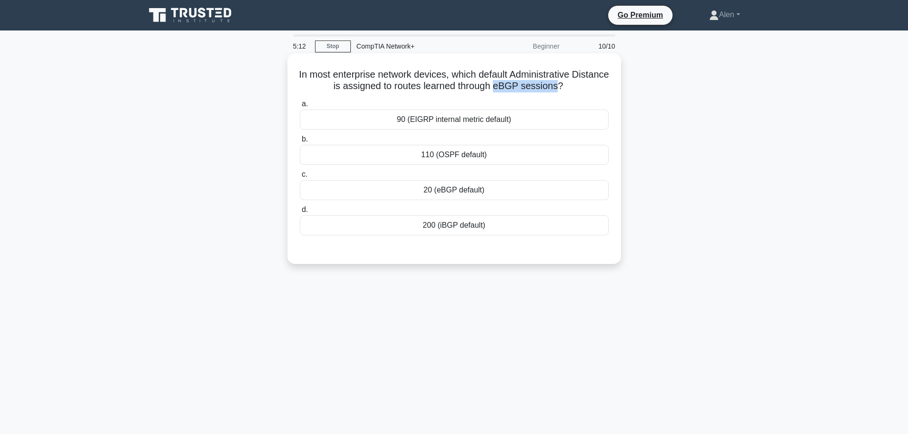
copy h5 "eBGP sessions"
click at [604, 87] on h5 "In most enterprise network devices, which default Administrative Distance is as…" at bounding box center [454, 81] width 311 height 24
click at [495, 122] on div "90 (EIGRP internal metric default)" at bounding box center [454, 120] width 309 height 20
click at [300, 107] on input "a. 90 (EIGRP internal metric default)" at bounding box center [300, 104] width 0 height 6
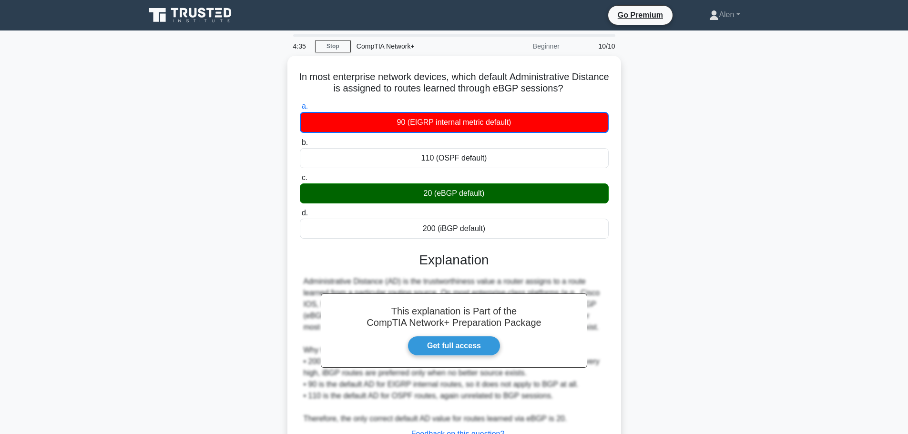
scroll to position [81, 0]
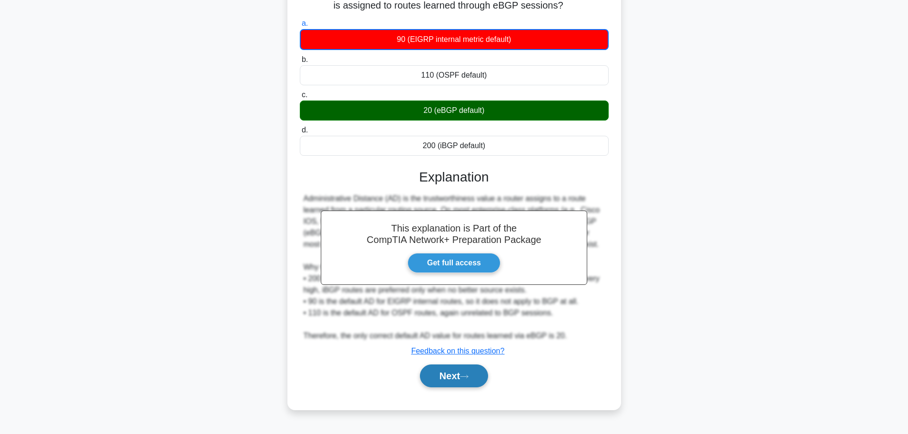
click at [458, 379] on button "Next" at bounding box center [454, 376] width 68 height 23
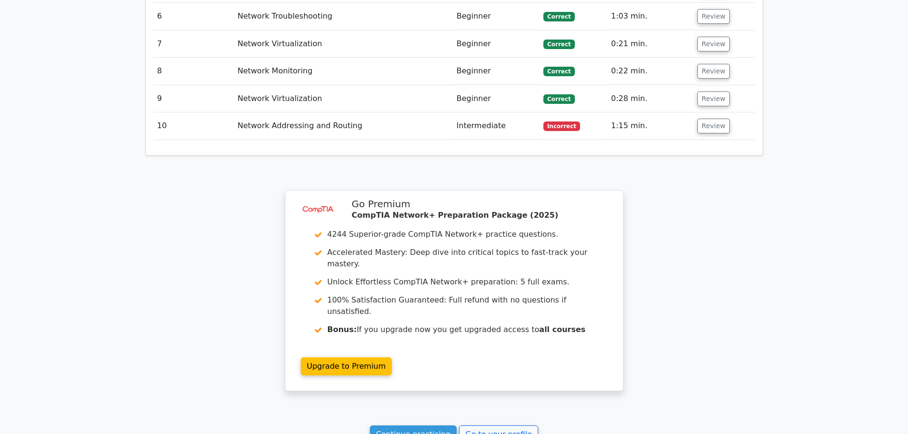
scroll to position [1356, 0]
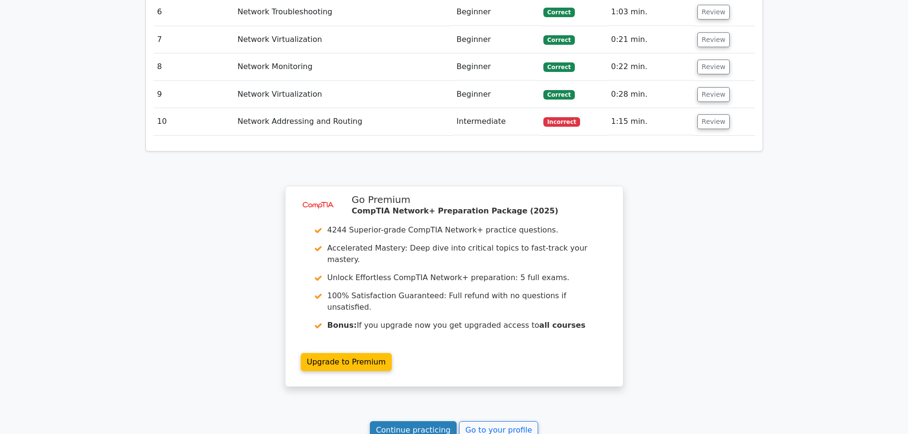
click at [418, 421] on link "Continue practicing" at bounding box center [413, 430] width 87 height 18
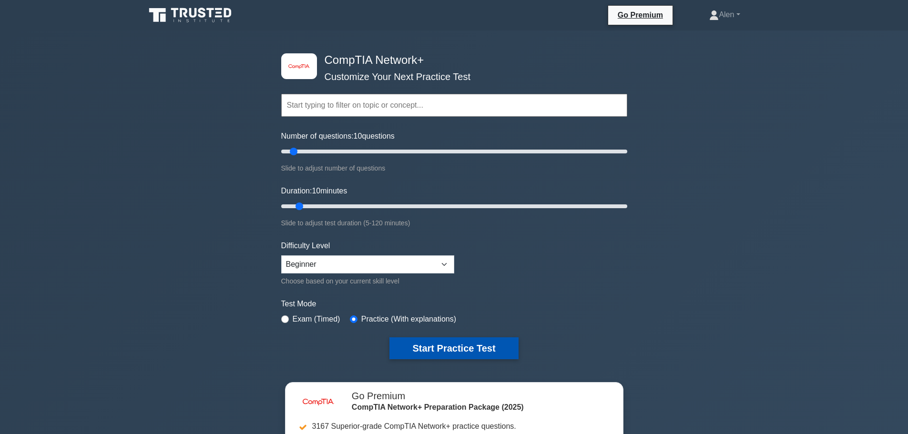
click at [470, 344] on button "Start Practice Test" at bounding box center [453, 348] width 129 height 22
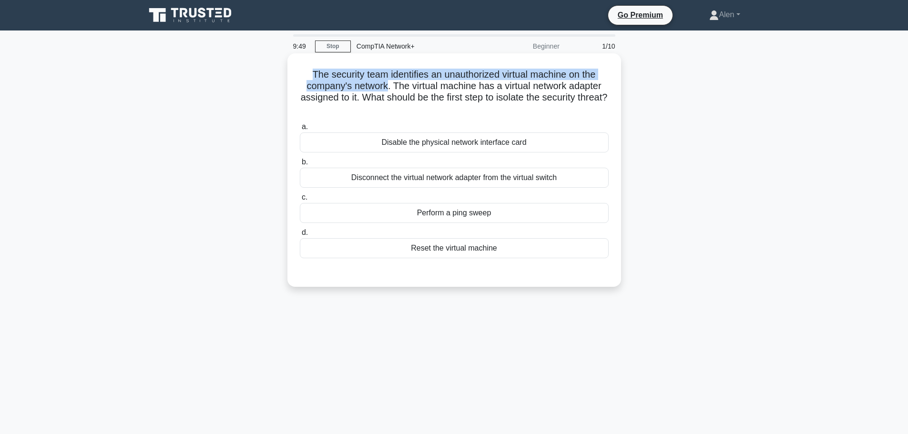
drag, startPoint x: 310, startPoint y: 72, endPoint x: 388, endPoint y: 82, distance: 78.3
click at [388, 82] on h5 "The security team identifies an unauthorized virtual machine on the company's n…" at bounding box center [454, 92] width 311 height 47
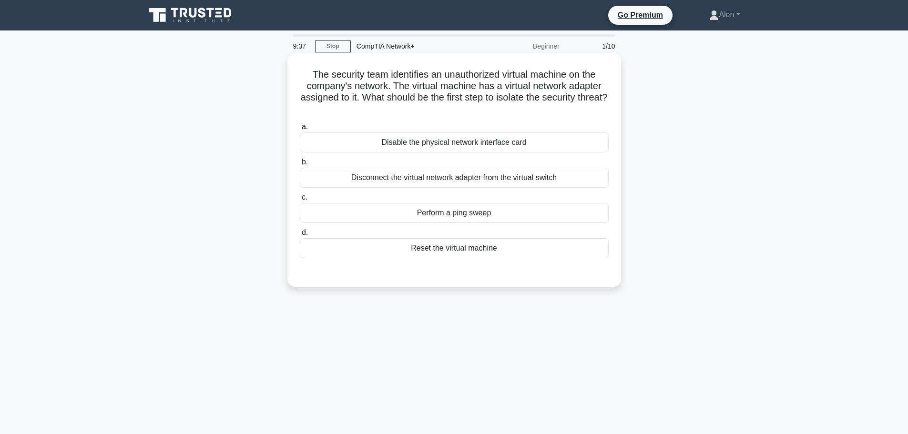
click at [452, 173] on div "Disconnect the virtual network adapter from the virtual switch" at bounding box center [454, 178] width 309 height 20
click at [300, 165] on input "b. Disconnect the virtual network adapter from the virtual switch" at bounding box center [300, 162] width 0 height 6
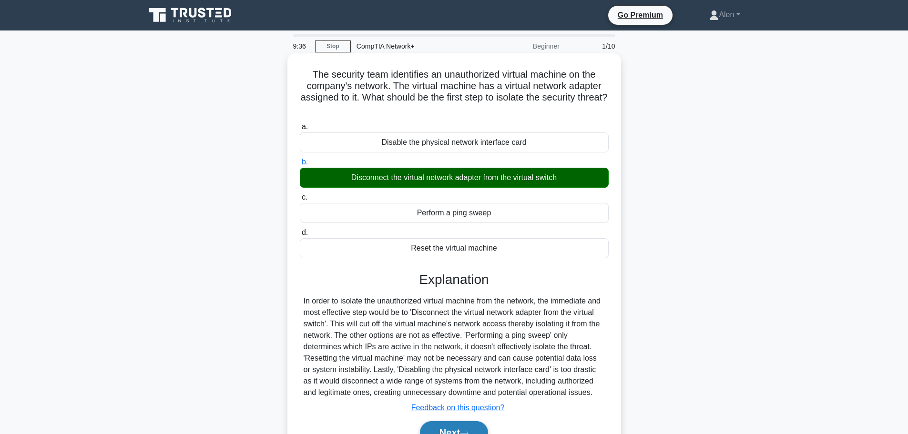
click at [470, 424] on button "Next" at bounding box center [454, 432] width 68 height 23
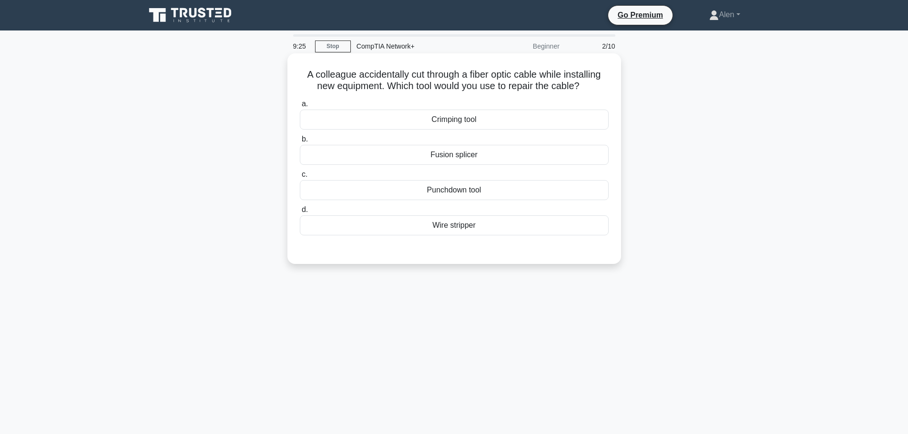
click at [466, 157] on div "Fusion splicer" at bounding box center [454, 155] width 309 height 20
click at [300, 143] on input "b. Fusion splicer" at bounding box center [300, 139] width 0 height 6
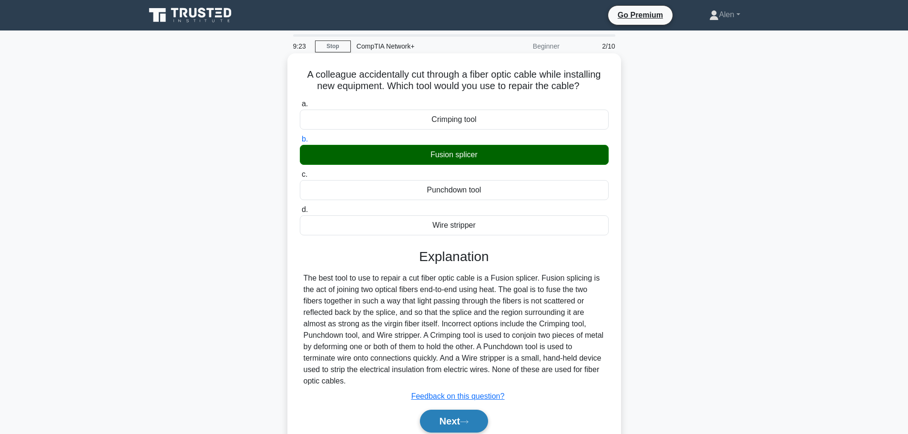
click at [458, 416] on button "Next" at bounding box center [454, 421] width 68 height 23
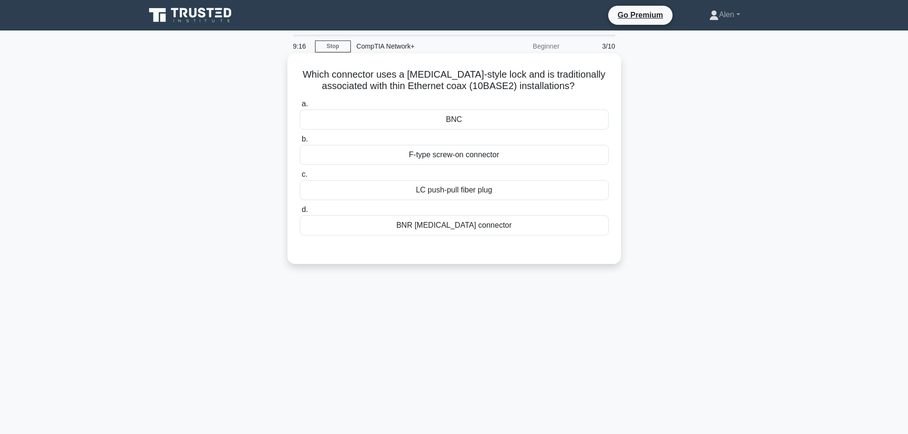
click at [468, 123] on div "BNC" at bounding box center [454, 120] width 309 height 20
click at [300, 107] on input "a. BNC" at bounding box center [300, 104] width 0 height 6
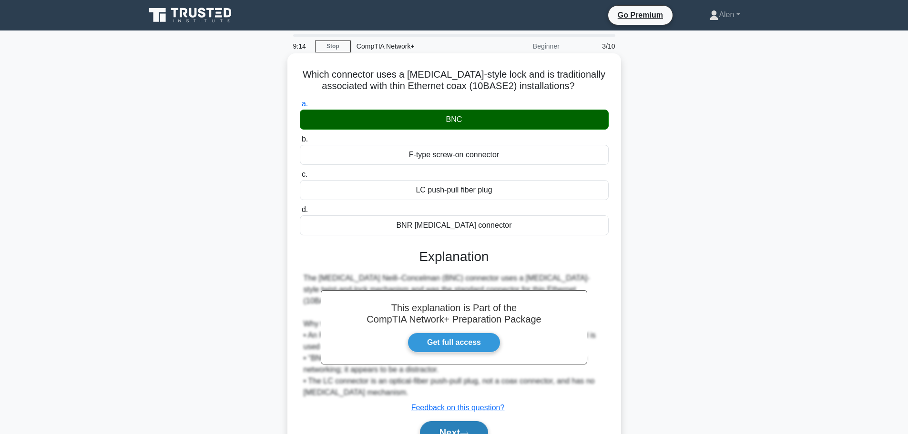
click at [456, 426] on button "Next" at bounding box center [454, 432] width 68 height 23
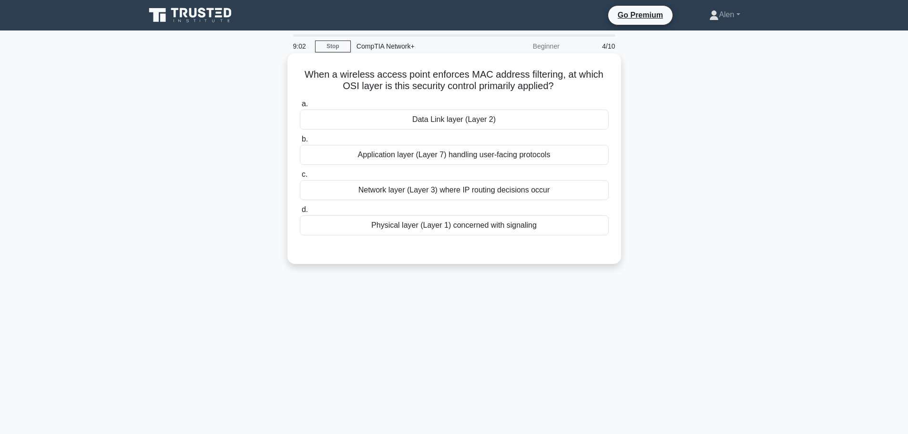
click at [437, 226] on div "Physical layer (Layer 1) concerned with signaling" at bounding box center [454, 225] width 309 height 20
click at [300, 213] on input "d. Physical layer (Layer 1) concerned with signaling" at bounding box center [300, 210] width 0 height 6
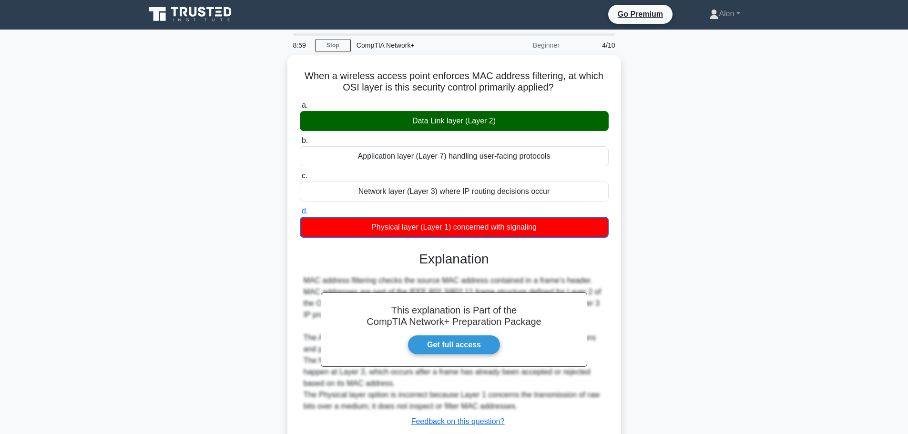
scroll to position [81, 0]
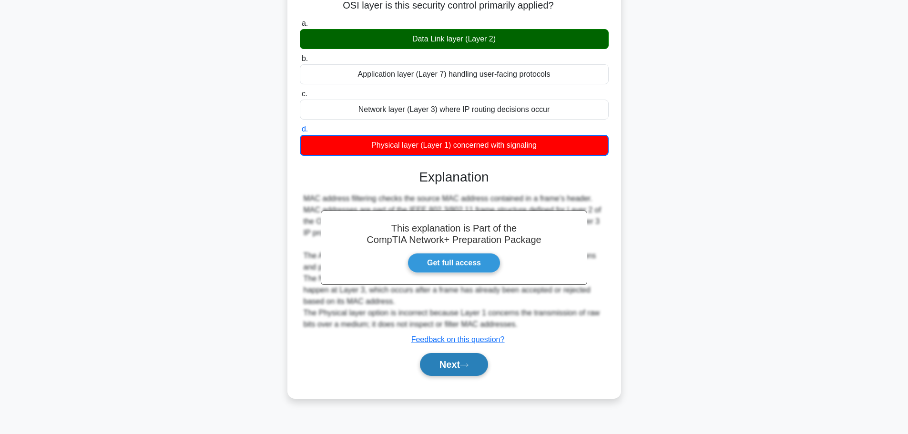
click at [449, 370] on button "Next" at bounding box center [454, 364] width 68 height 23
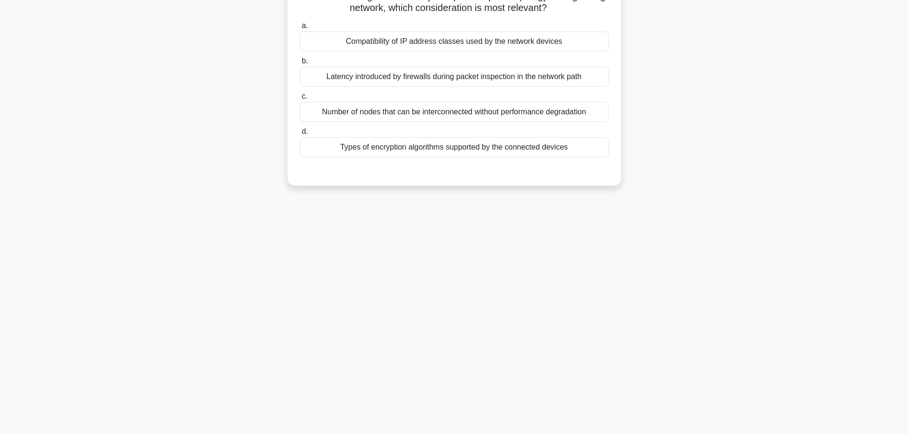
scroll to position [0, 0]
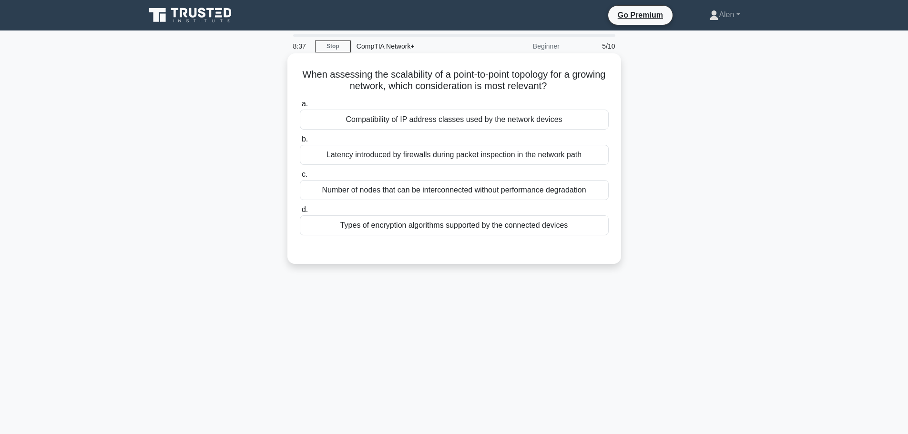
click at [449, 194] on div "Number of nodes that can be interconnected without performance degradation" at bounding box center [454, 190] width 309 height 20
click at [300, 178] on input "c. Number of nodes that can be interconnected without performance degradation" at bounding box center [300, 175] width 0 height 6
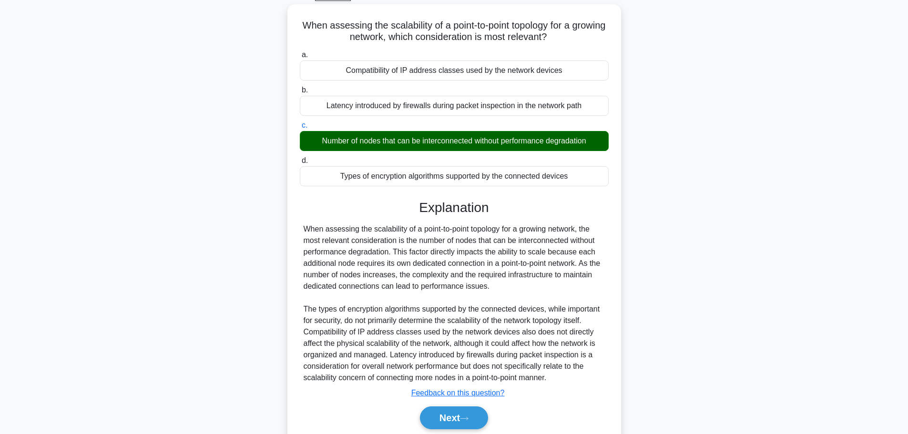
scroll to position [85, 0]
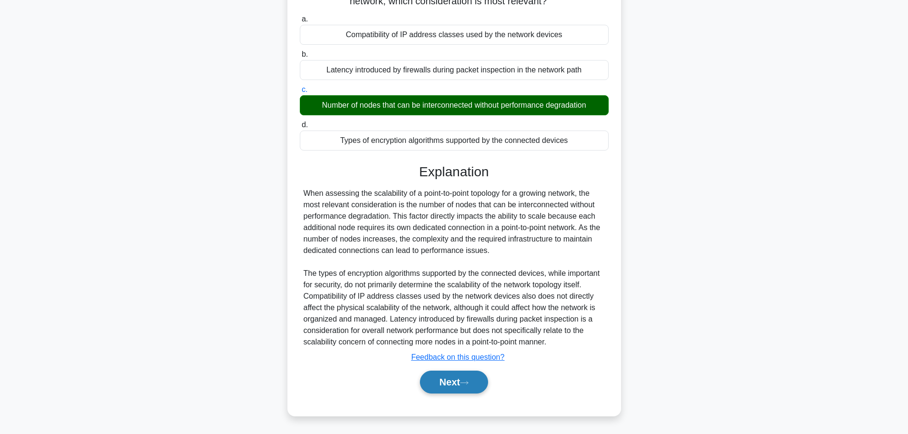
click at [459, 380] on button "Next" at bounding box center [454, 382] width 68 height 23
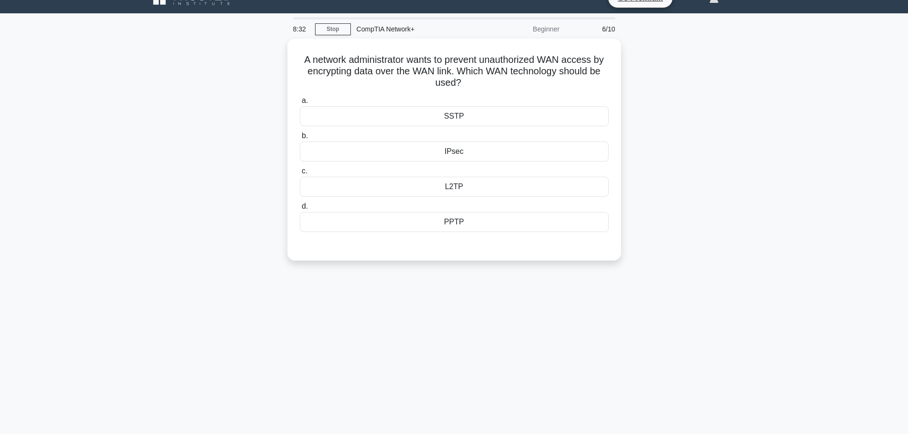
scroll to position [0, 0]
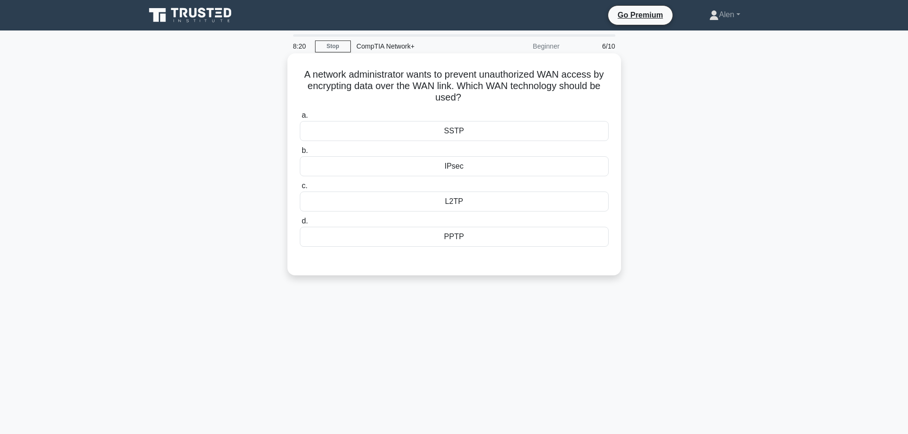
click at [475, 164] on div "IPsec" at bounding box center [454, 166] width 309 height 20
click at [300, 154] on input "b. IPsec" at bounding box center [300, 151] width 0 height 6
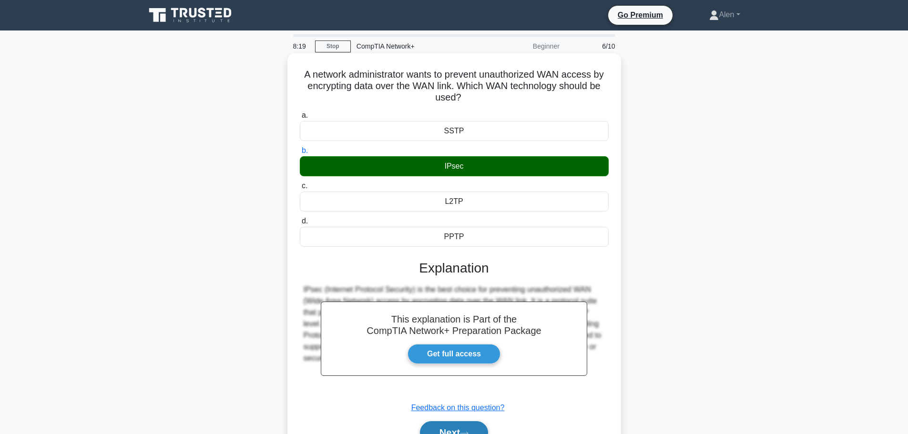
click at [481, 429] on button "Next" at bounding box center [454, 432] width 68 height 23
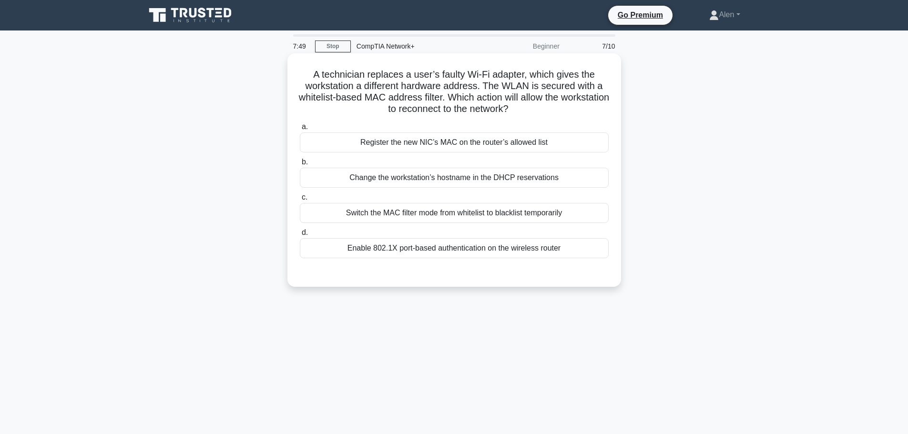
click at [400, 139] on div "Register the new NIC’s MAC on the router’s allowed list" at bounding box center [454, 143] width 309 height 20
click at [300, 130] on input "a. Register the new NIC’s MAC on the router’s allowed list" at bounding box center [300, 127] width 0 height 6
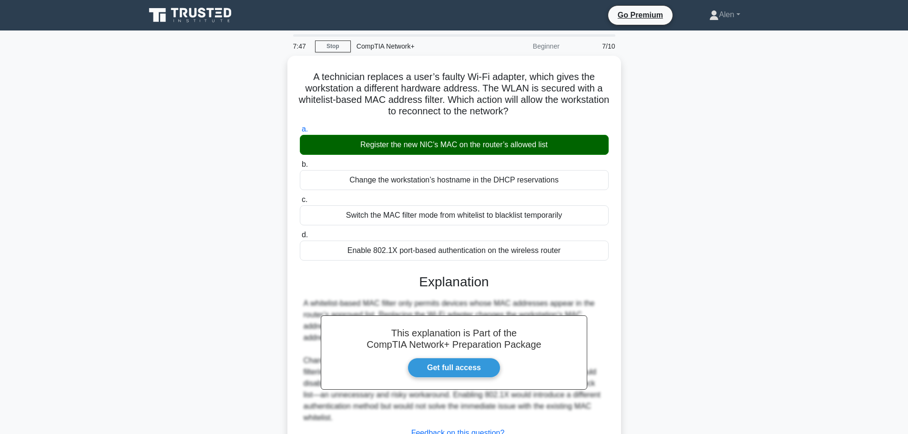
scroll to position [81, 0]
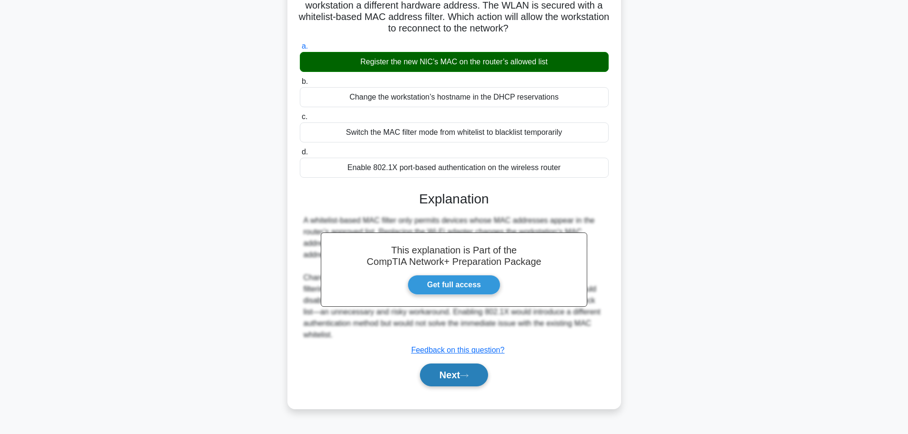
click at [478, 376] on button "Next" at bounding box center [454, 375] width 68 height 23
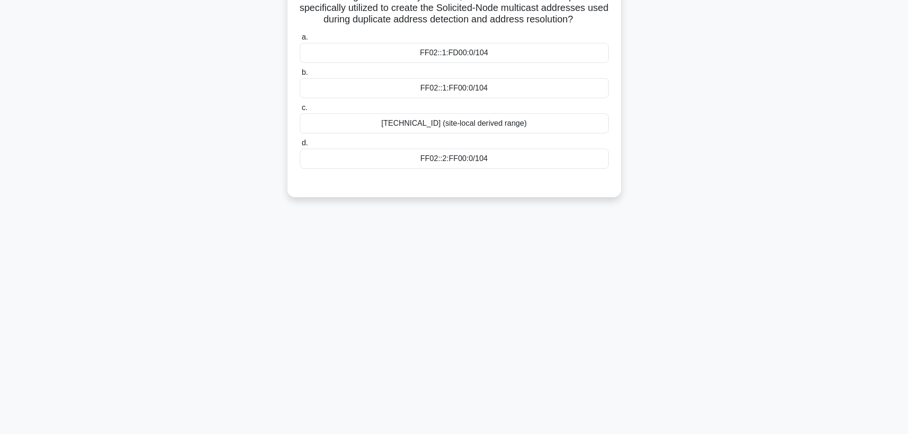
scroll to position [0, 0]
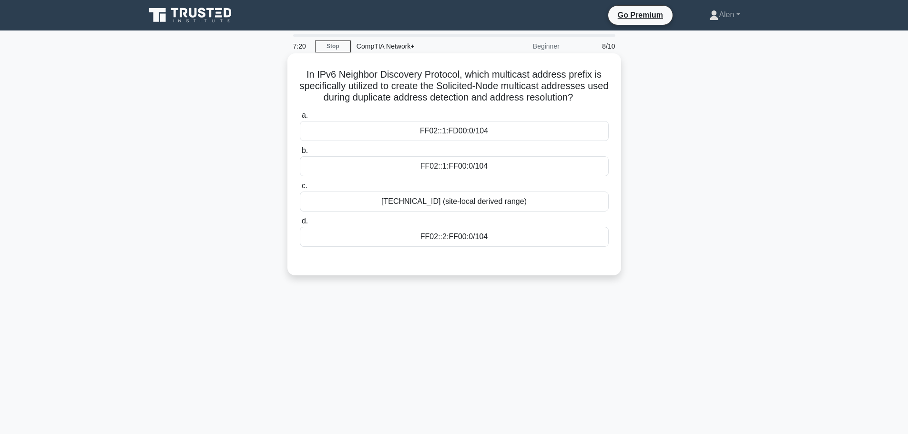
click at [474, 243] on div "FF02::2:FF00:0/104" at bounding box center [454, 237] width 309 height 20
click at [300, 224] on input "d. FF02::2:FF00:0/104" at bounding box center [300, 221] width 0 height 6
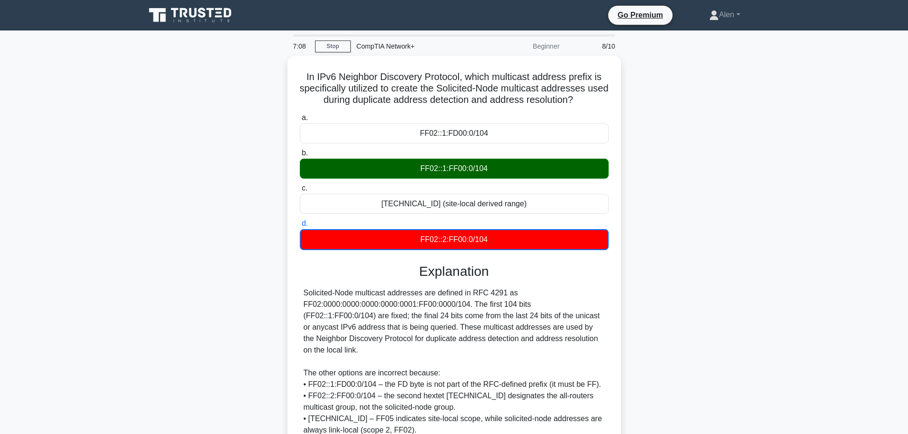
scroll to position [81, 0]
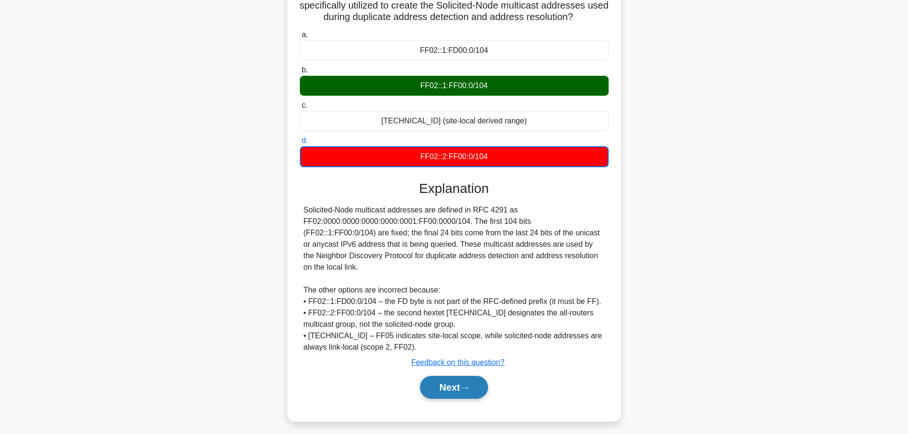
click at [450, 376] on button "Next" at bounding box center [454, 387] width 68 height 23
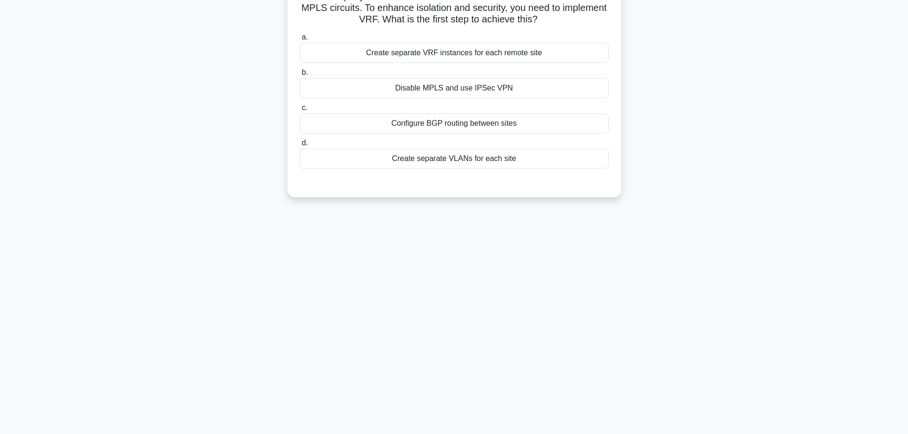
scroll to position [0, 0]
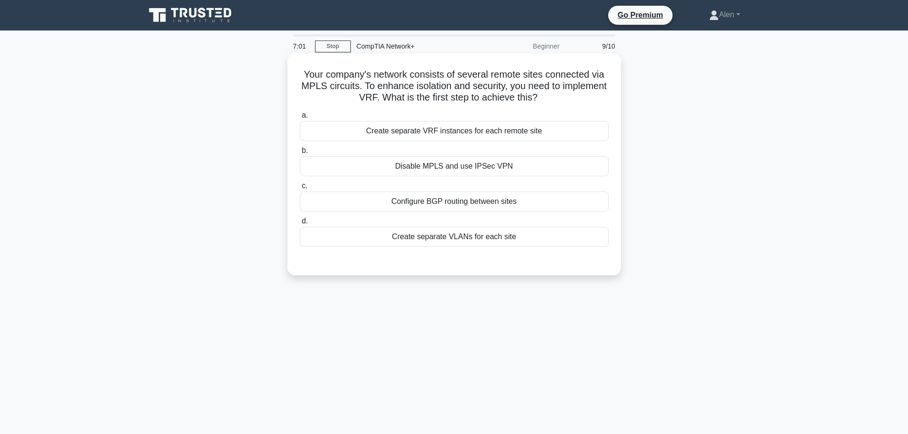
drag, startPoint x: 338, startPoint y: 71, endPoint x: 593, endPoint y: 102, distance: 256.3
click at [593, 102] on h5 "Your company's network consists of several remote sites connected via MPLS circ…" at bounding box center [454, 86] width 311 height 35
drag, startPoint x: 406, startPoint y: 96, endPoint x: 564, endPoint y: 100, distance: 158.8
click at [564, 100] on h5 "Your company's network consists of several remote sites connected via MPLS circ…" at bounding box center [454, 86] width 311 height 35
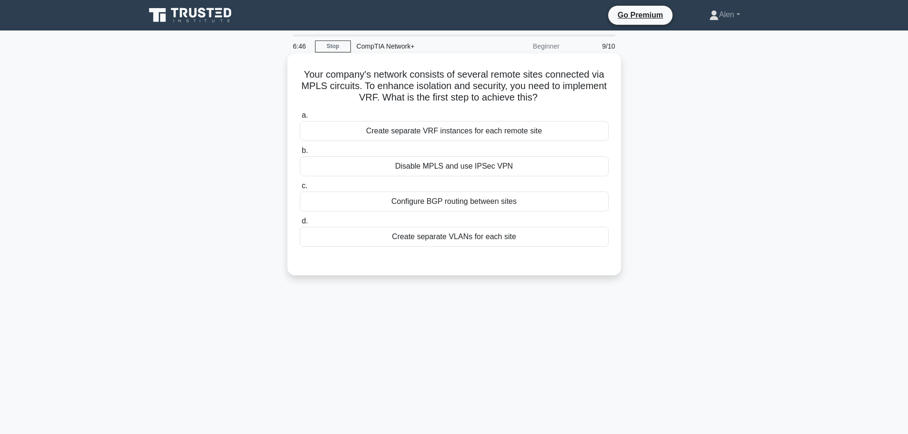
click at [445, 71] on h5 "Your company's network consists of several remote sites connected via MPLS circ…" at bounding box center [454, 86] width 311 height 35
drag, startPoint x: 386, startPoint y: 88, endPoint x: 597, endPoint y: 85, distance: 210.7
click at [597, 85] on h5 "Your company's network consists of several remote sites connected via MPLS circ…" at bounding box center [454, 86] width 311 height 35
click at [450, 166] on div "Disable MPLS and use IPSec VPN" at bounding box center [454, 166] width 309 height 20
click at [300, 154] on input "b. Disable MPLS and use IPSec VPN" at bounding box center [300, 151] width 0 height 6
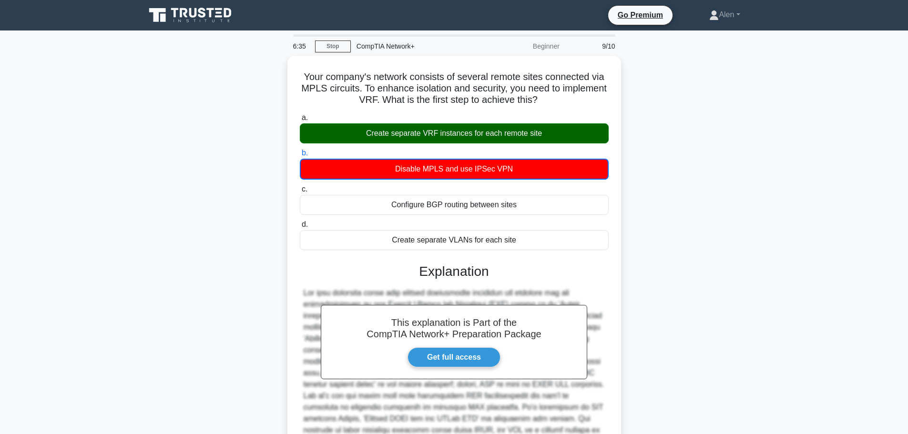
scroll to position [98, 0]
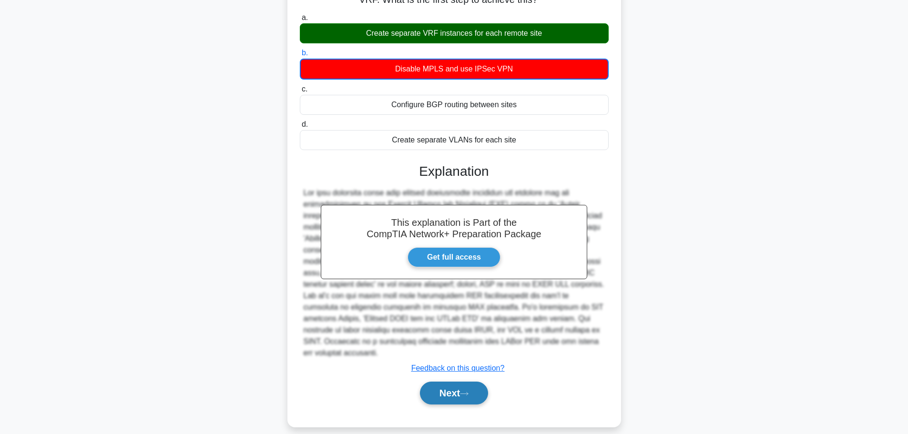
click at [460, 385] on button "Next" at bounding box center [454, 393] width 68 height 23
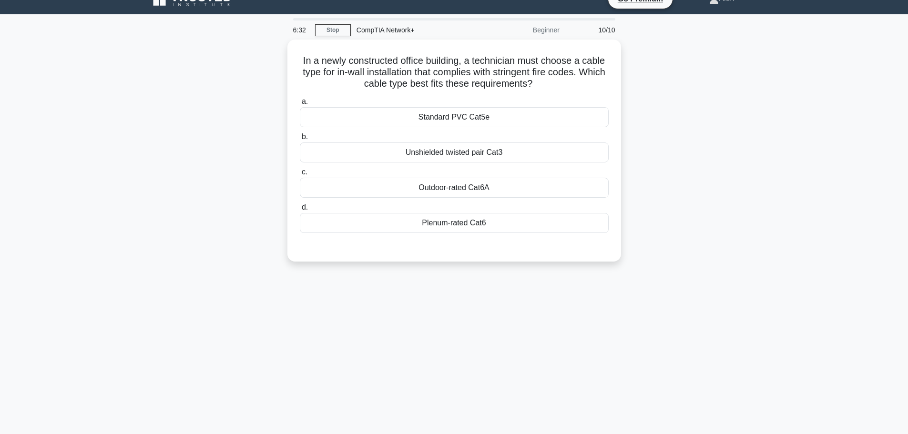
scroll to position [0, 0]
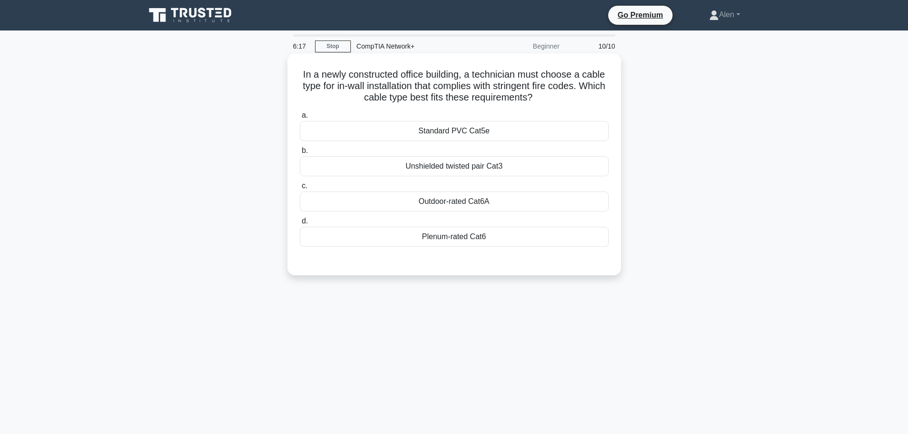
click at [439, 240] on div "Plenum-rated Cat6" at bounding box center [454, 237] width 309 height 20
click at [300, 224] on input "d. Plenum-rated Cat6" at bounding box center [300, 221] width 0 height 6
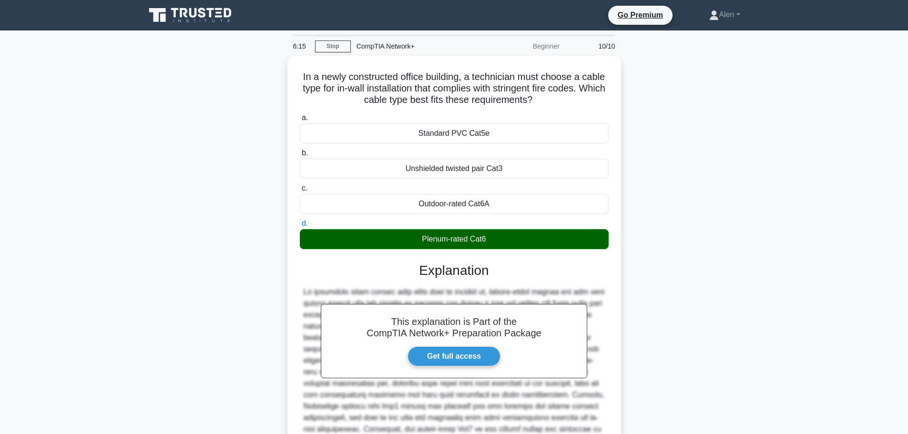
scroll to position [97, 0]
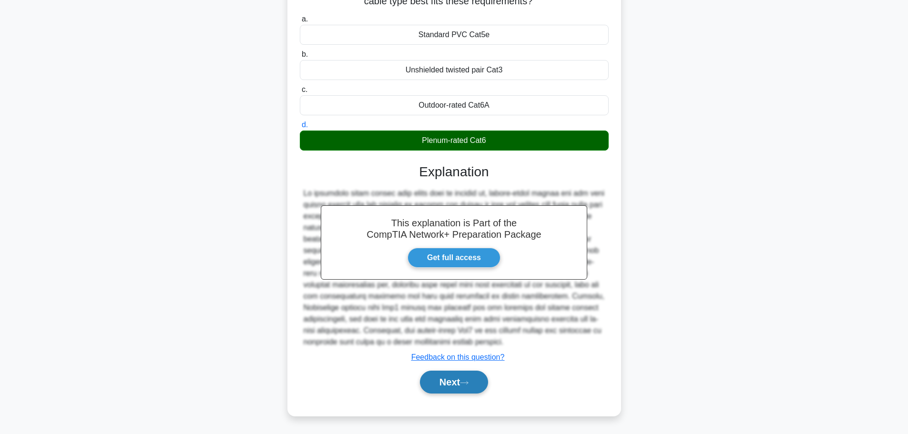
click at [453, 382] on button "Next" at bounding box center [454, 382] width 68 height 23
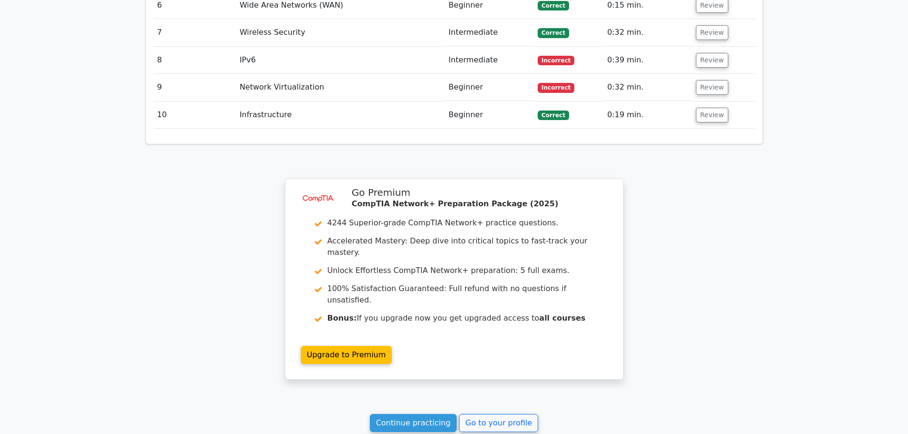
scroll to position [1407, 0]
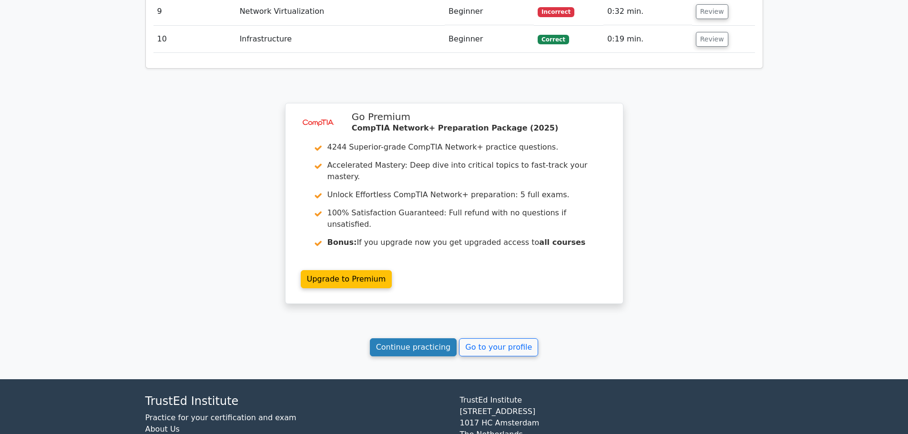
click at [422, 338] on link "Continue practicing" at bounding box center [413, 347] width 87 height 18
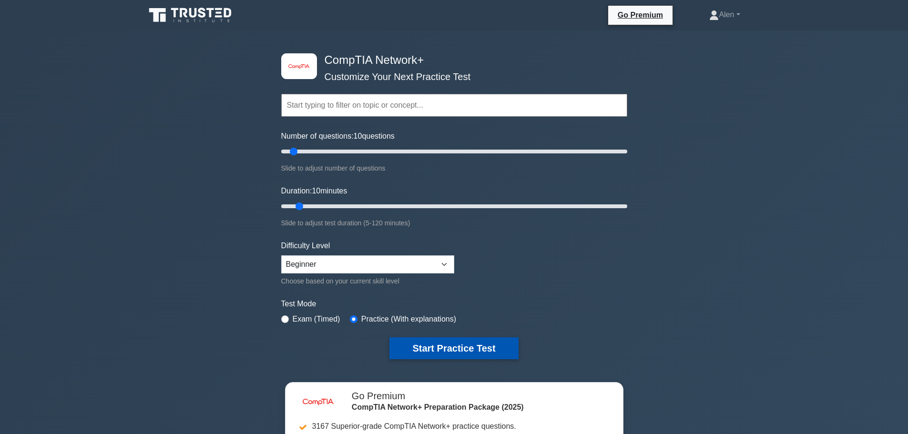
click at [432, 349] on button "Start Practice Test" at bounding box center [453, 348] width 129 height 22
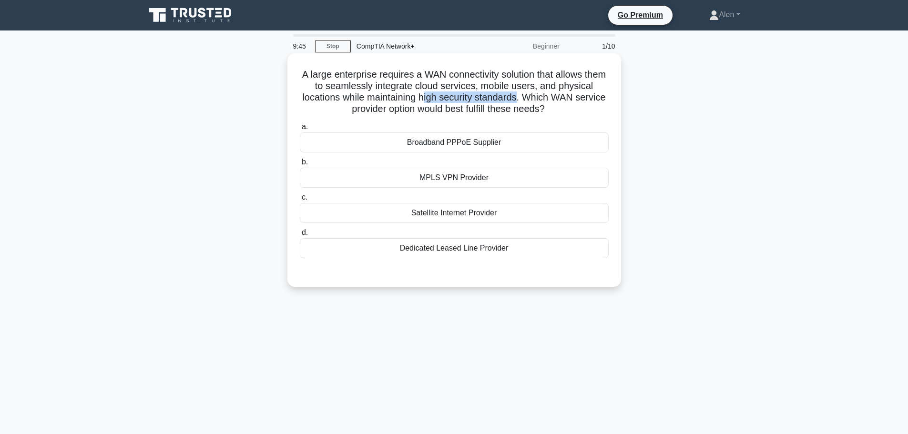
drag, startPoint x: 440, startPoint y: 96, endPoint x: 535, endPoint y: 99, distance: 95.4
click at [535, 99] on h5 "A large enterprise requires a WAN connectivity solution that allows them to sea…" at bounding box center [454, 92] width 311 height 47
click at [592, 105] on h5 "A large enterprise requires a WAN connectivity solution that allows them to sea…" at bounding box center [454, 92] width 311 height 47
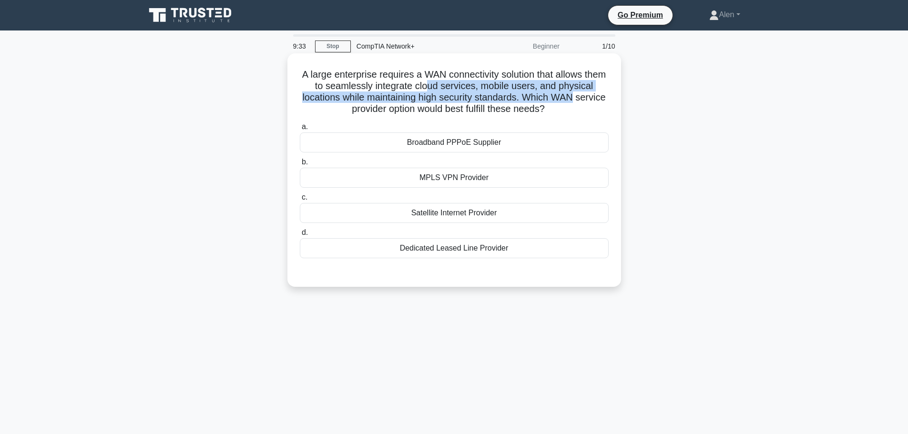
drag, startPoint x: 442, startPoint y: 86, endPoint x: 603, endPoint y: 102, distance: 161.4
click at [603, 102] on h5 "A large enterprise requires a WAN connectivity solution that allows them to sea…" at bounding box center [454, 92] width 311 height 47
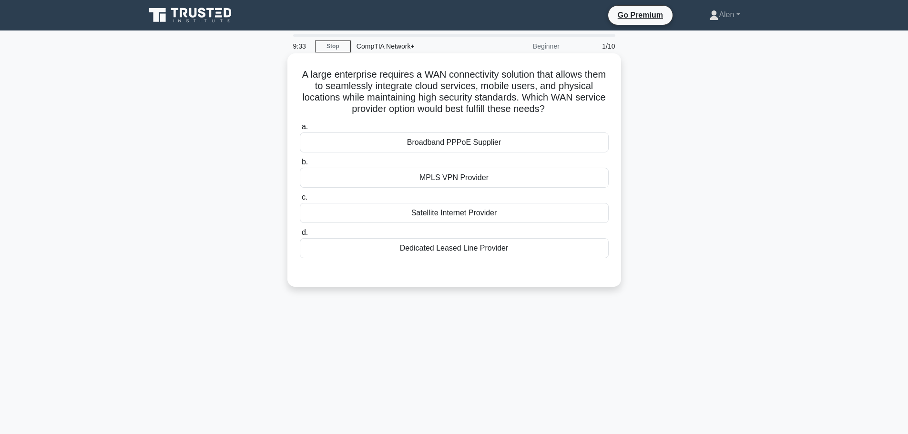
click at [600, 105] on h5 "A large enterprise requires a WAN connectivity solution that allows them to sea…" at bounding box center [454, 92] width 311 height 47
click at [466, 178] on div "MPLS VPN Provider" at bounding box center [454, 178] width 309 height 20
click at [300, 165] on input "b. MPLS VPN Provider" at bounding box center [300, 162] width 0 height 6
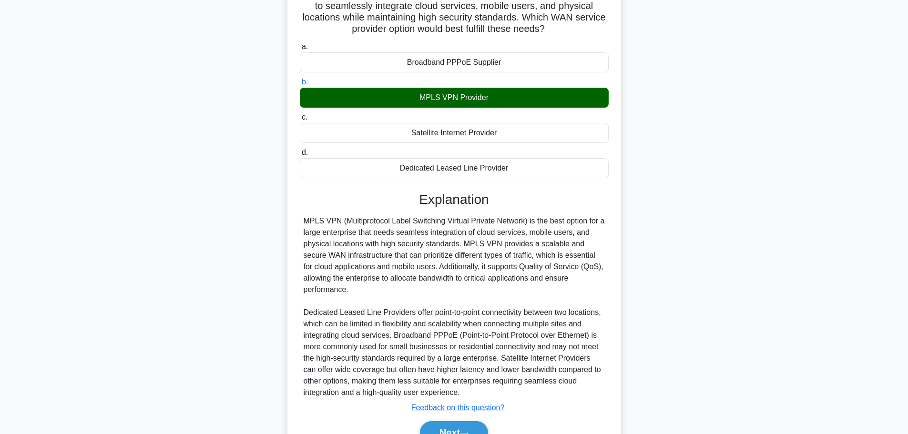
scroll to position [118, 0]
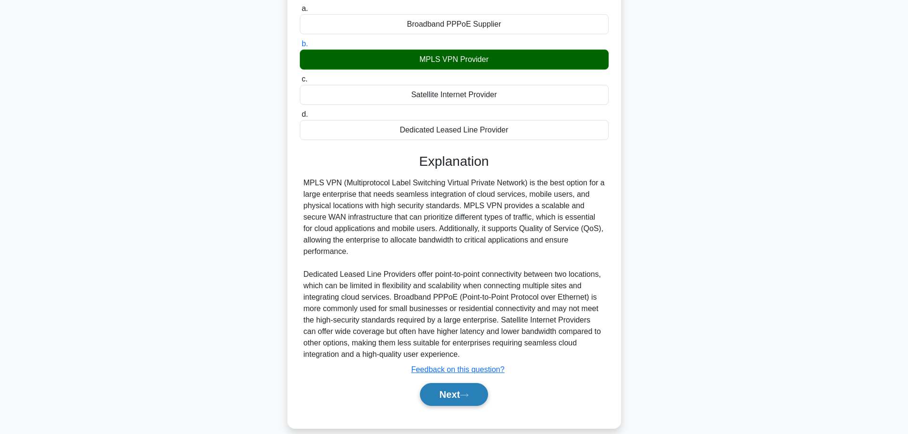
click at [450, 383] on button "Next" at bounding box center [454, 394] width 68 height 23
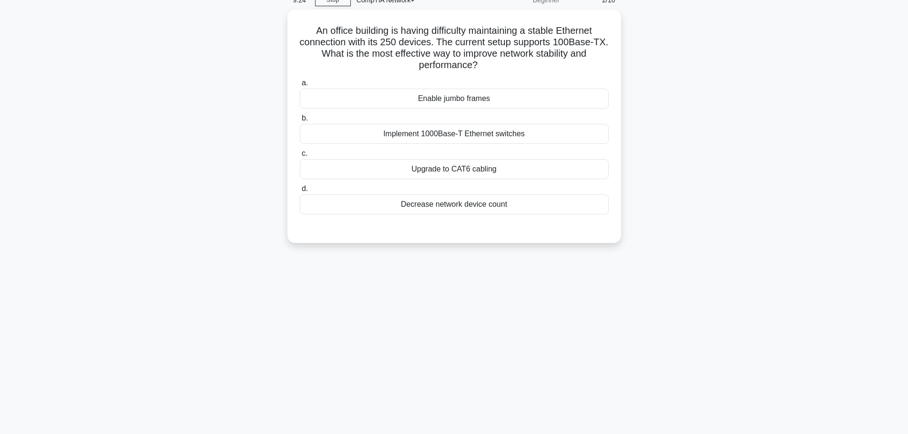
scroll to position [0, 0]
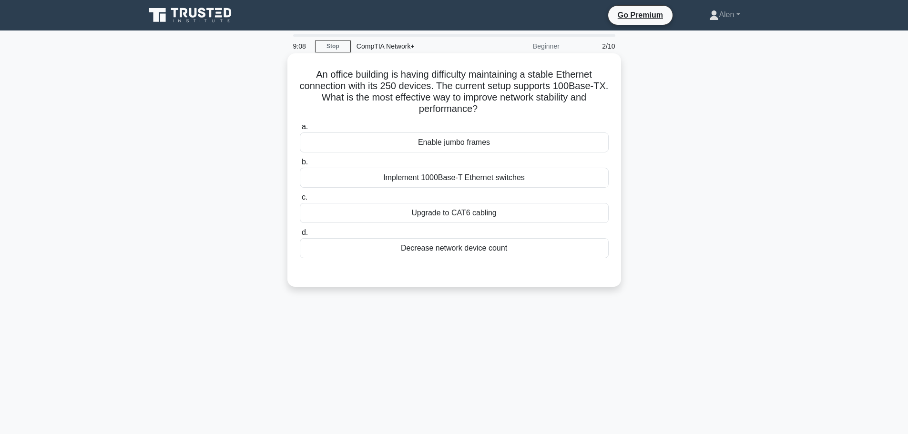
click at [490, 209] on div "Upgrade to CAT6 cabling" at bounding box center [454, 213] width 309 height 20
click at [300, 201] on input "c. Upgrade to CAT6 cabling" at bounding box center [300, 197] width 0 height 6
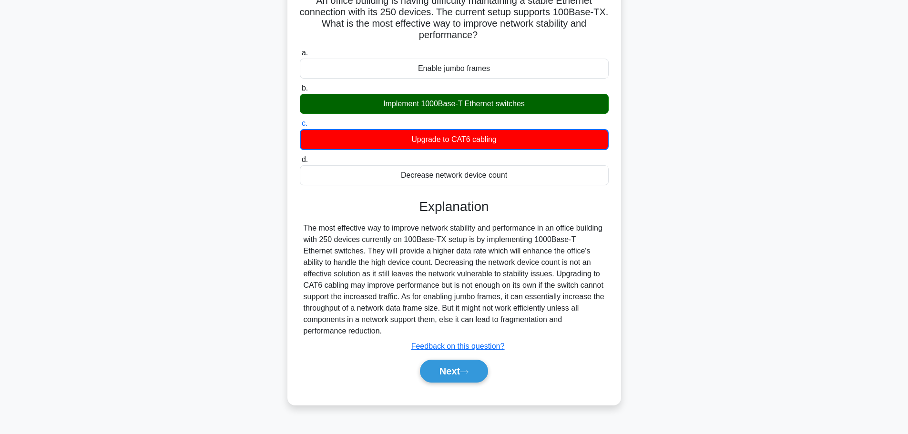
scroll to position [81, 0]
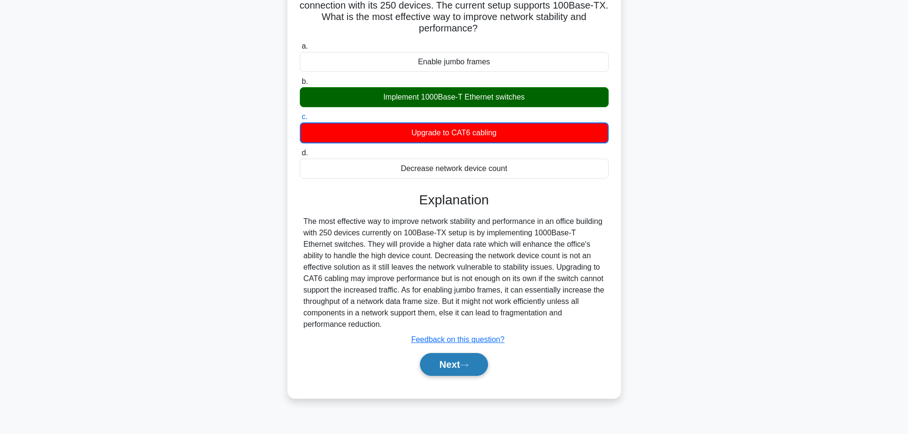
click at [447, 366] on button "Next" at bounding box center [454, 364] width 68 height 23
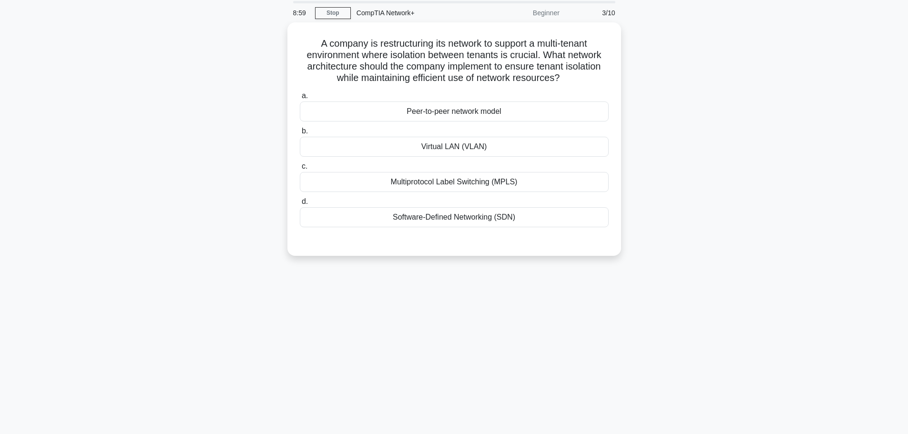
scroll to position [0, 0]
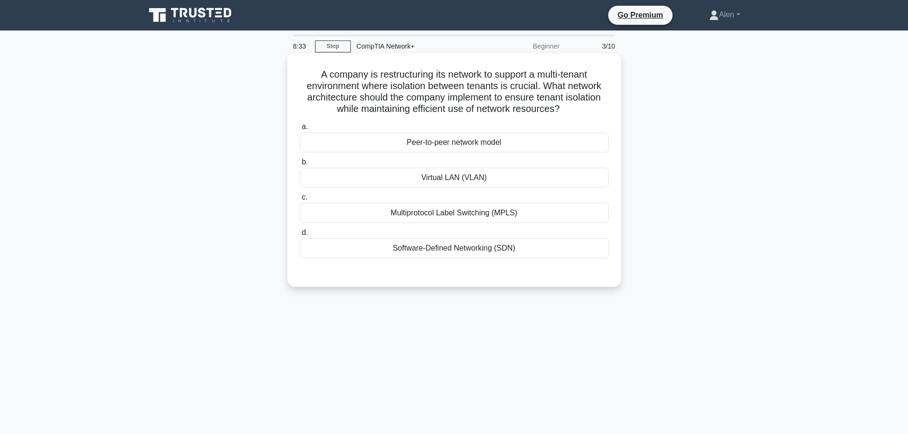
click at [477, 213] on div "Multiprotocol Label Switching (MPLS)" at bounding box center [454, 213] width 309 height 20
click at [300, 201] on input "c. Multiprotocol Label Switching (MPLS)" at bounding box center [300, 197] width 0 height 6
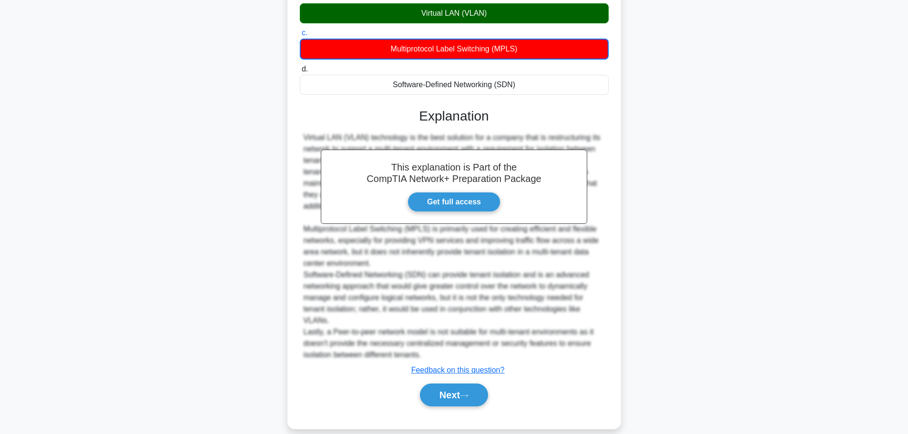
scroll to position [178, 0]
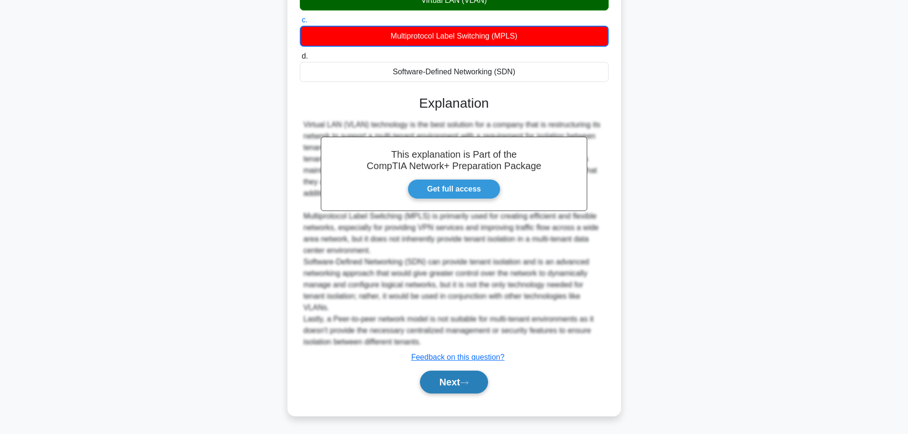
click at [456, 380] on button "Next" at bounding box center [454, 382] width 68 height 23
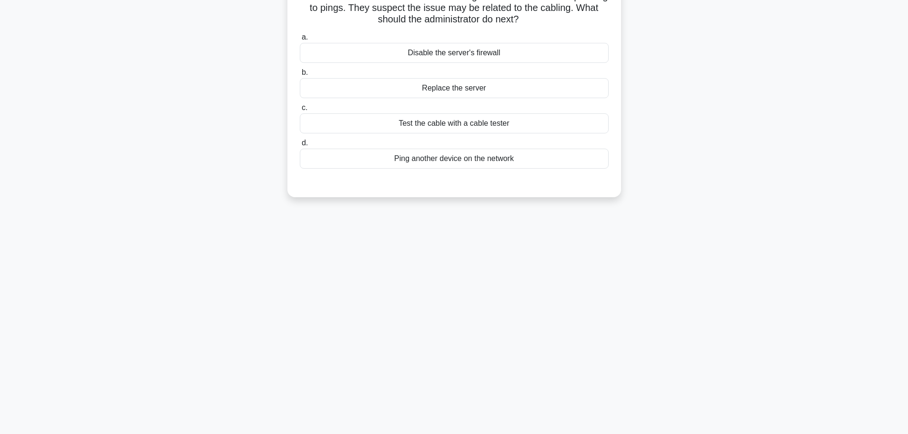
scroll to position [0, 0]
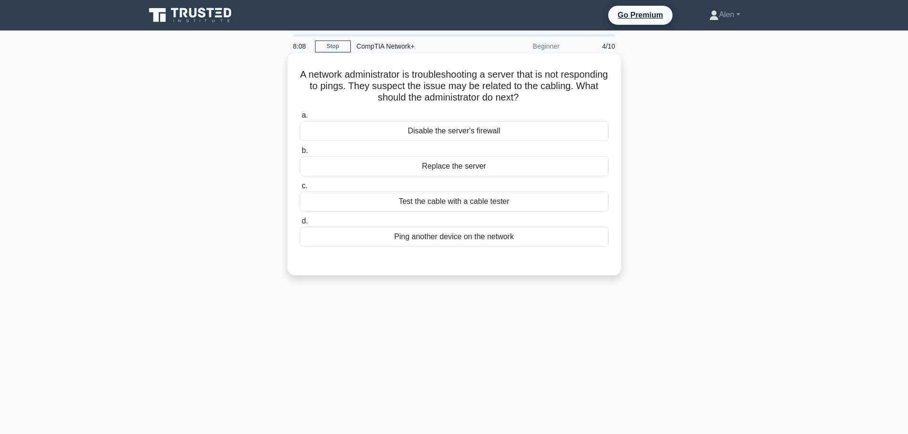
click at [473, 192] on div "Test the cable with a cable tester" at bounding box center [454, 202] width 309 height 20
click at [300, 189] on input "c. Test the cable with a cable tester" at bounding box center [300, 186] width 0 height 6
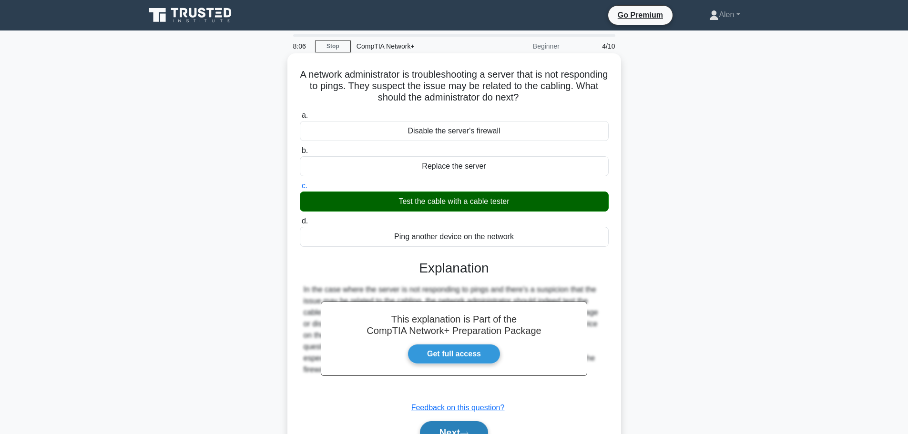
click at [471, 427] on button "Next" at bounding box center [454, 432] width 68 height 23
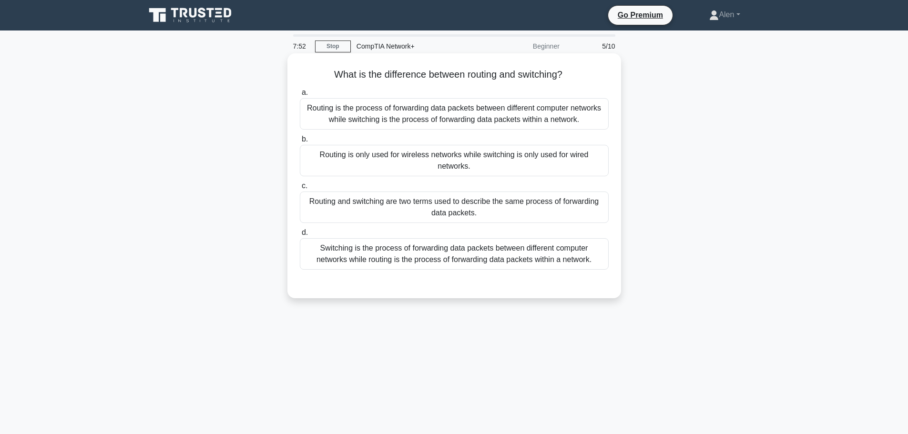
click at [503, 122] on div "Routing is the process of forwarding data packets between different computer ne…" at bounding box center [454, 113] width 309 height 31
click at [300, 96] on input "a. Routing is the process of forwarding data packets between different computer…" at bounding box center [300, 93] width 0 height 6
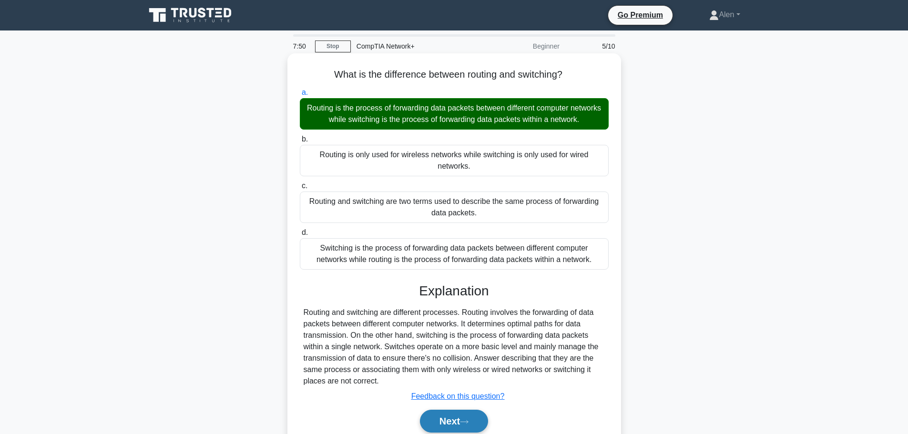
click at [460, 424] on button "Next" at bounding box center [454, 421] width 68 height 23
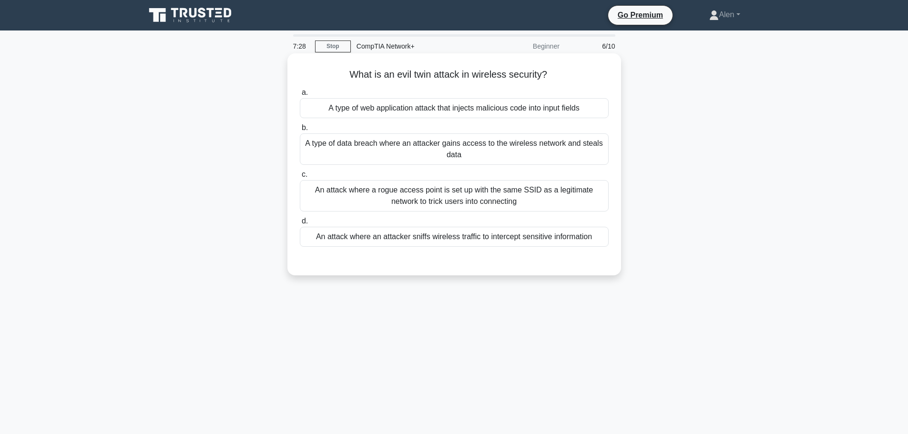
click at [420, 103] on div "A type of web application attack that injects malicious code into input fields" at bounding box center [454, 108] width 309 height 20
click at [300, 96] on input "a. A type of web application attack that injects malicious code into input fiel…" at bounding box center [300, 93] width 0 height 6
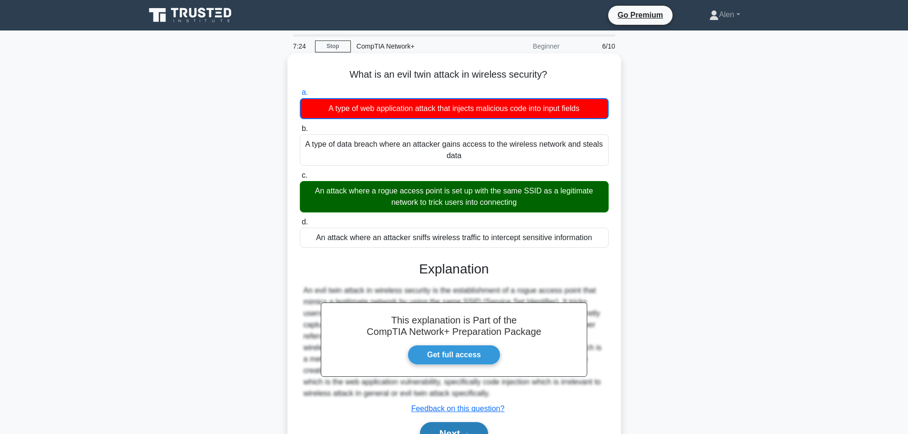
click at [457, 430] on button "Next" at bounding box center [454, 433] width 68 height 23
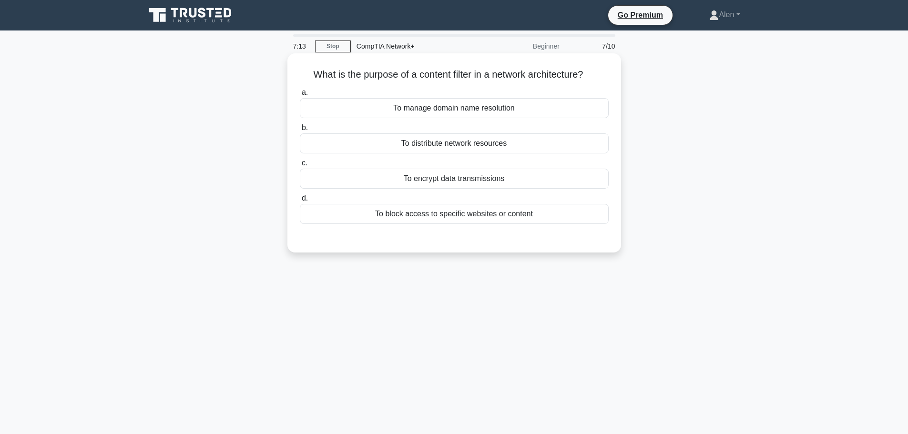
click at [467, 213] on div "To block access to specific websites or content" at bounding box center [454, 214] width 309 height 20
click at [300, 202] on input "d. To block access to specific websites or content" at bounding box center [300, 198] width 0 height 6
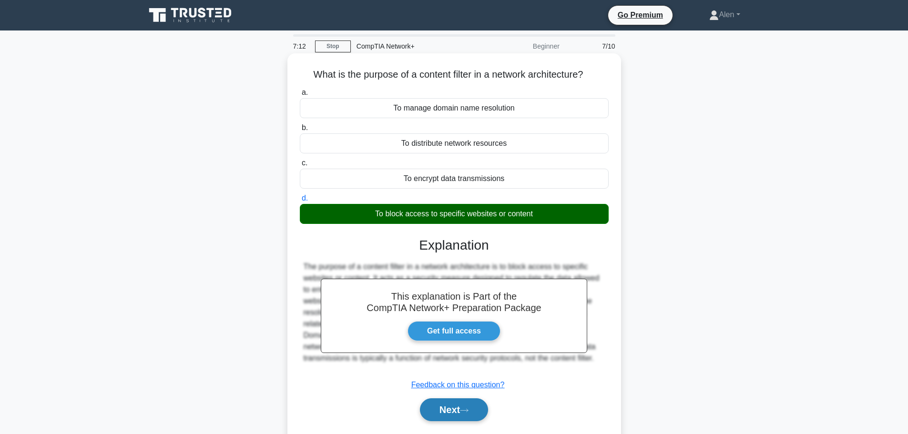
click at [449, 401] on button "Next" at bounding box center [454, 409] width 68 height 23
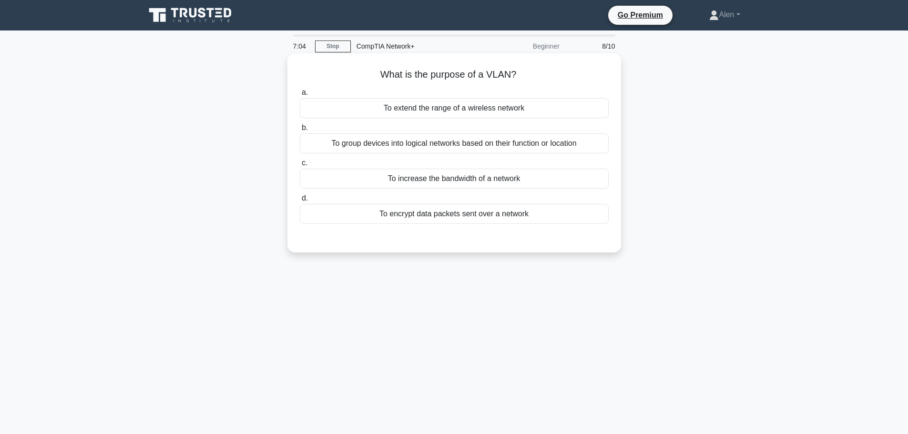
click at [457, 139] on div "To group devices into logical networks based on their function or location" at bounding box center [454, 143] width 309 height 20
click at [300, 131] on input "b. To group devices into logical networks based on their function or location" at bounding box center [300, 128] width 0 height 6
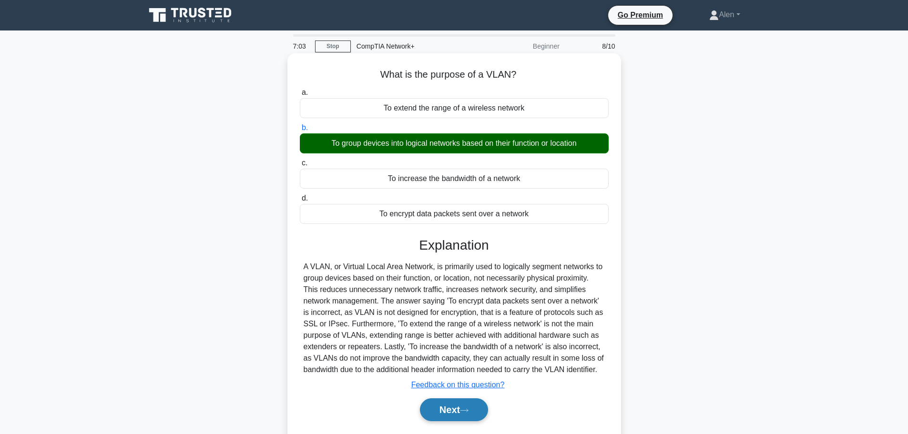
click at [445, 415] on button "Next" at bounding box center [454, 409] width 68 height 23
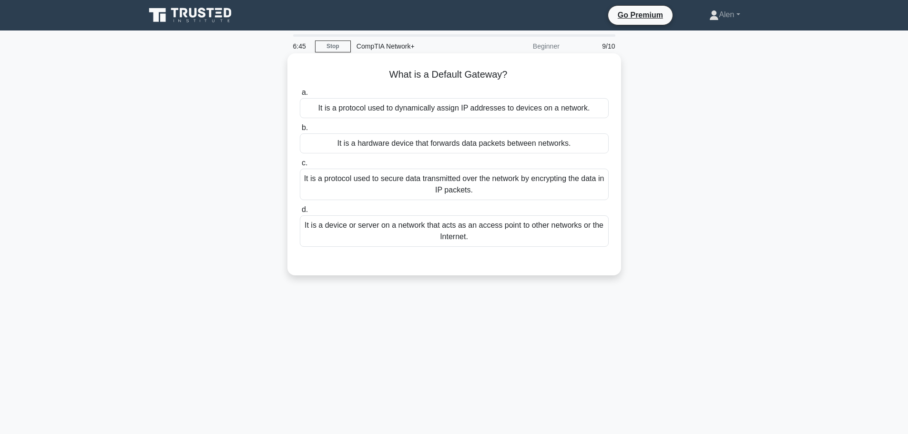
click at [486, 184] on div "It is a protocol used to secure data transmitted over the network by encrypting…" at bounding box center [454, 184] width 309 height 31
click at [300, 166] on input "c. It is a protocol used to secure data transmitted over the network by encrypt…" at bounding box center [300, 163] width 0 height 6
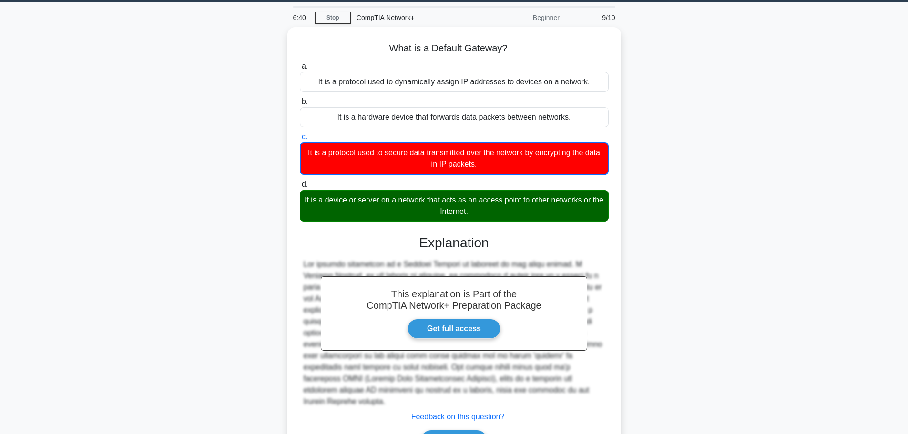
scroll to position [81, 0]
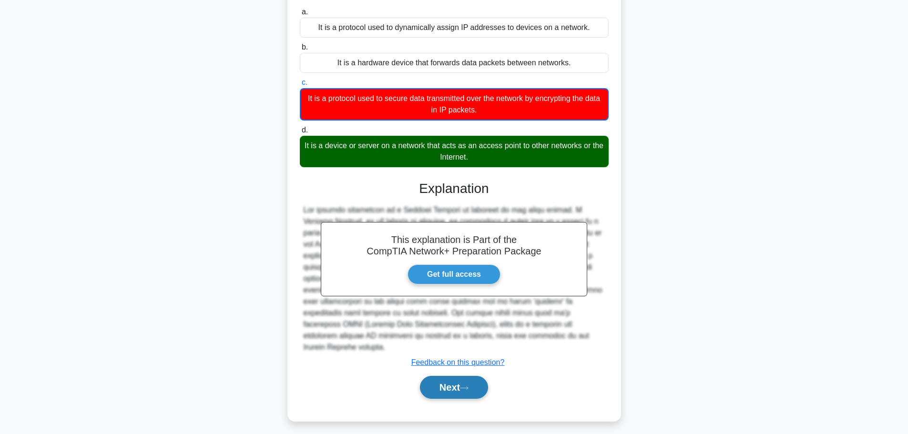
click at [469, 386] on icon at bounding box center [464, 388] width 9 height 5
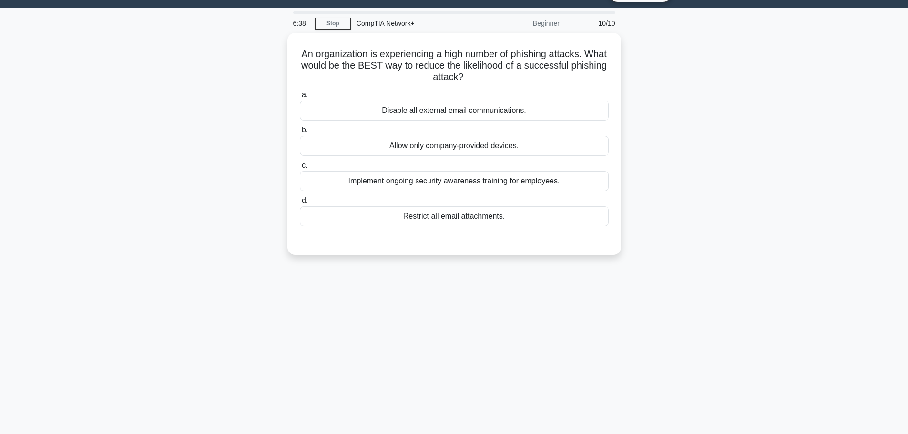
scroll to position [0, 0]
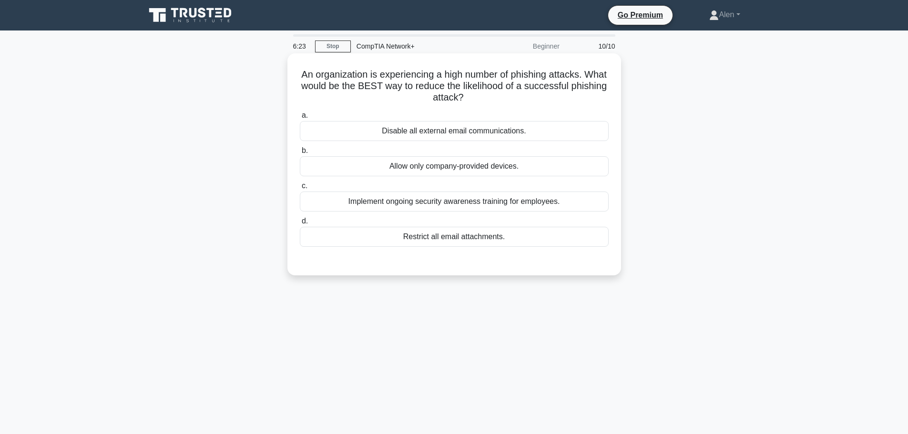
click at [440, 204] on div "Implement ongoing security awareness training for employees." at bounding box center [454, 202] width 309 height 20
click at [300, 189] on input "c. Implement ongoing security awareness training for employees." at bounding box center [300, 186] width 0 height 6
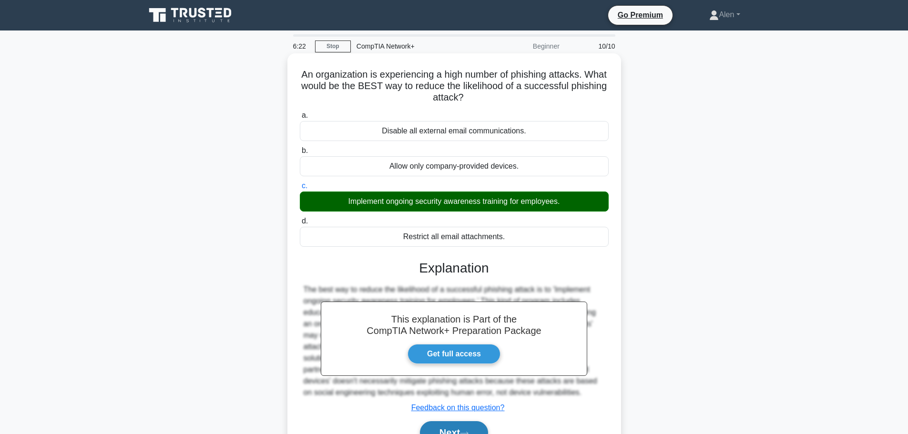
click at [453, 430] on button "Next" at bounding box center [454, 432] width 68 height 23
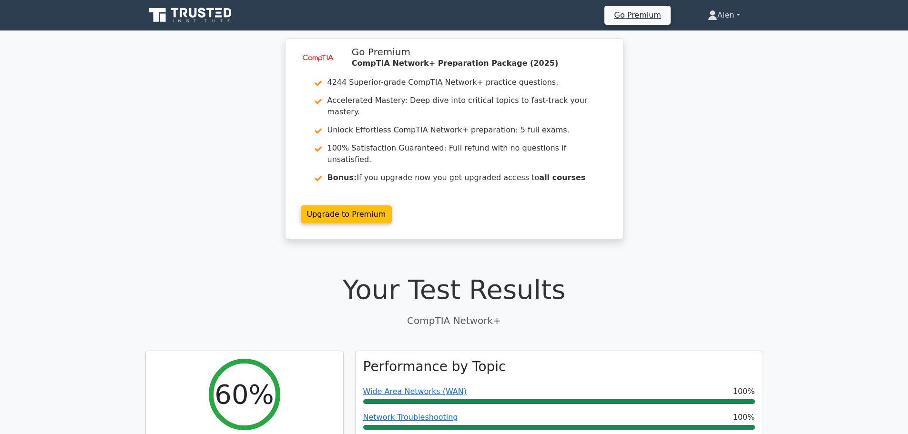
click at [708, 17] on icon at bounding box center [712, 18] width 9 height 4
click at [704, 37] on link "Profile" at bounding box center [722, 37] width 75 height 15
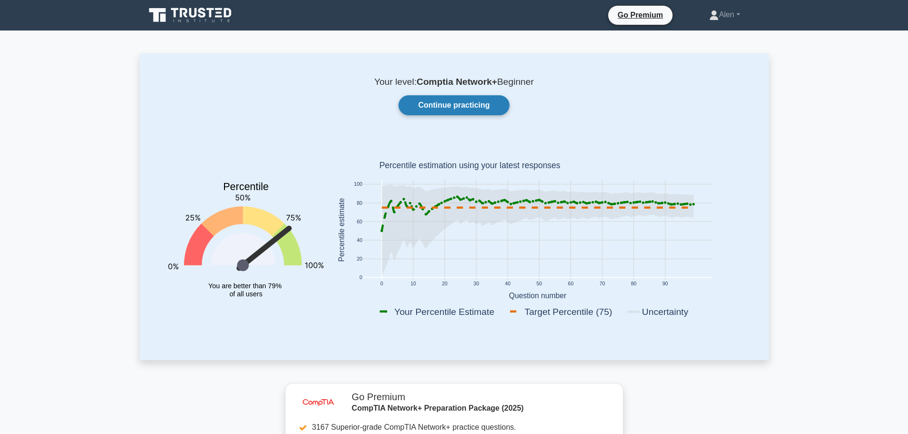
click at [449, 111] on link "Continue practicing" at bounding box center [453, 105] width 111 height 20
